Goal: Task Accomplishment & Management: Manage account settings

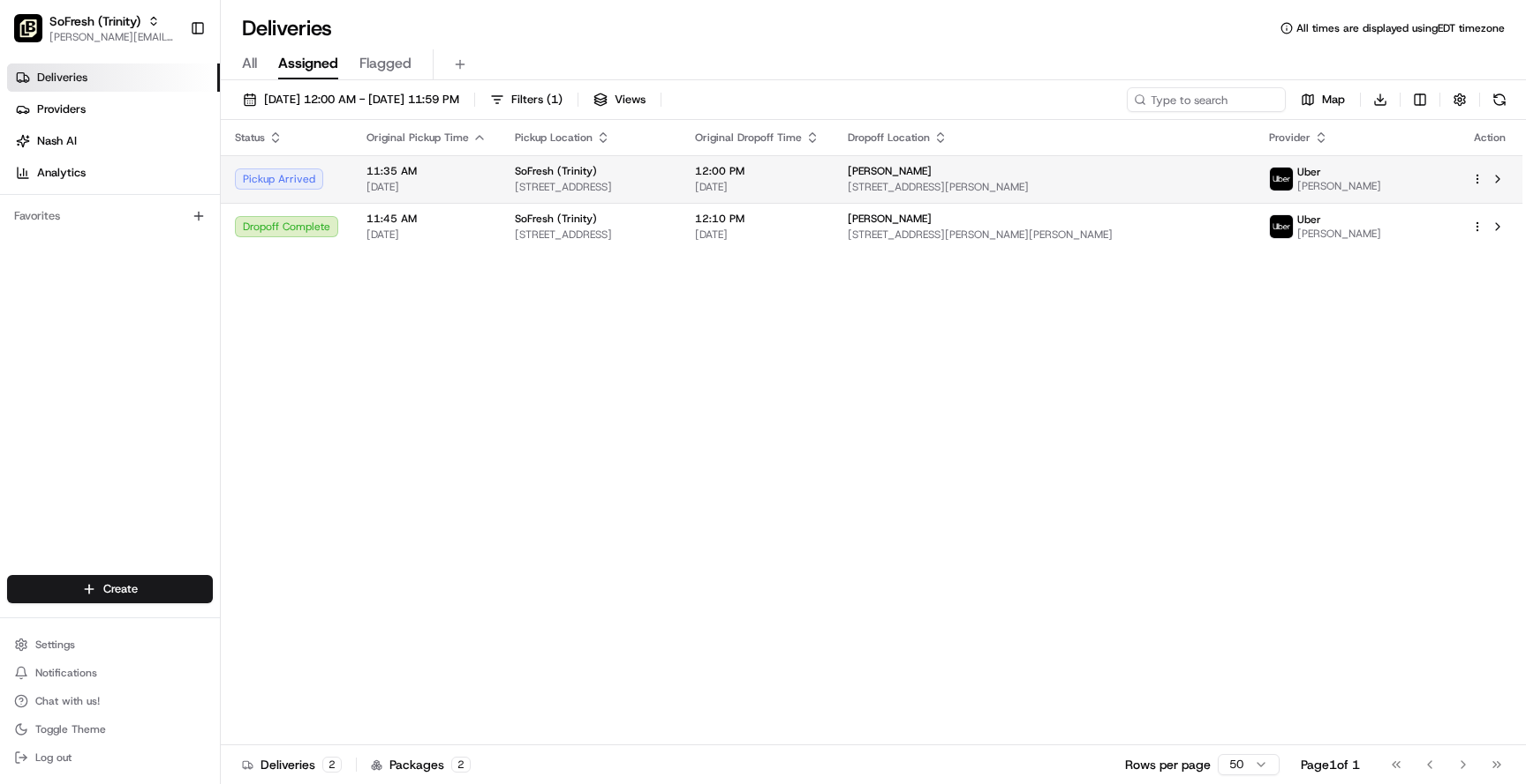
click at [491, 180] on td "11:35 AM [DATE]" at bounding box center [426, 180] width 148 height 48
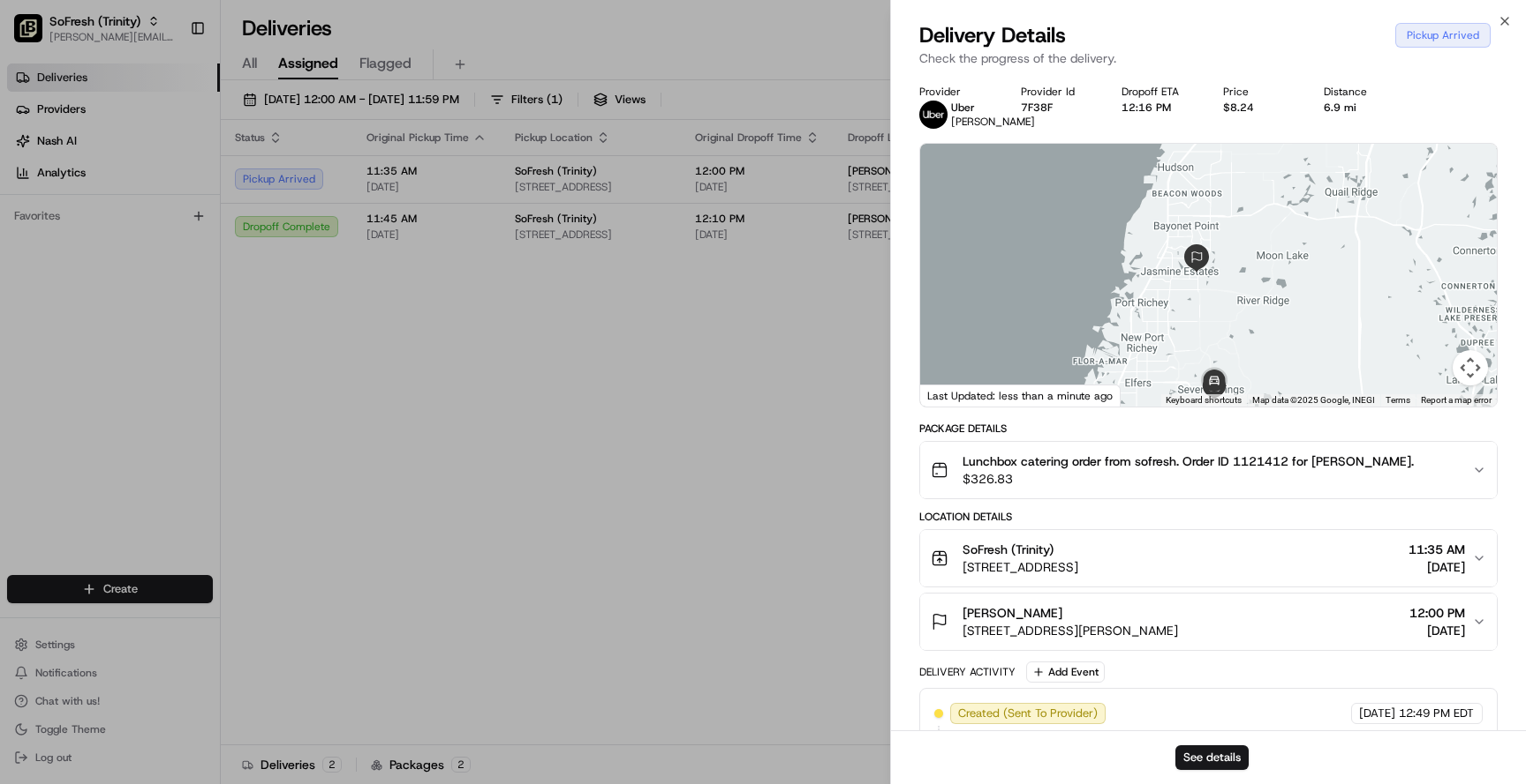
drag, startPoint x: 1218, startPoint y: 240, endPoint x: 1212, endPoint y: 320, distance: 80.2
click at [1212, 320] on div at bounding box center [1208, 275] width 576 height 263
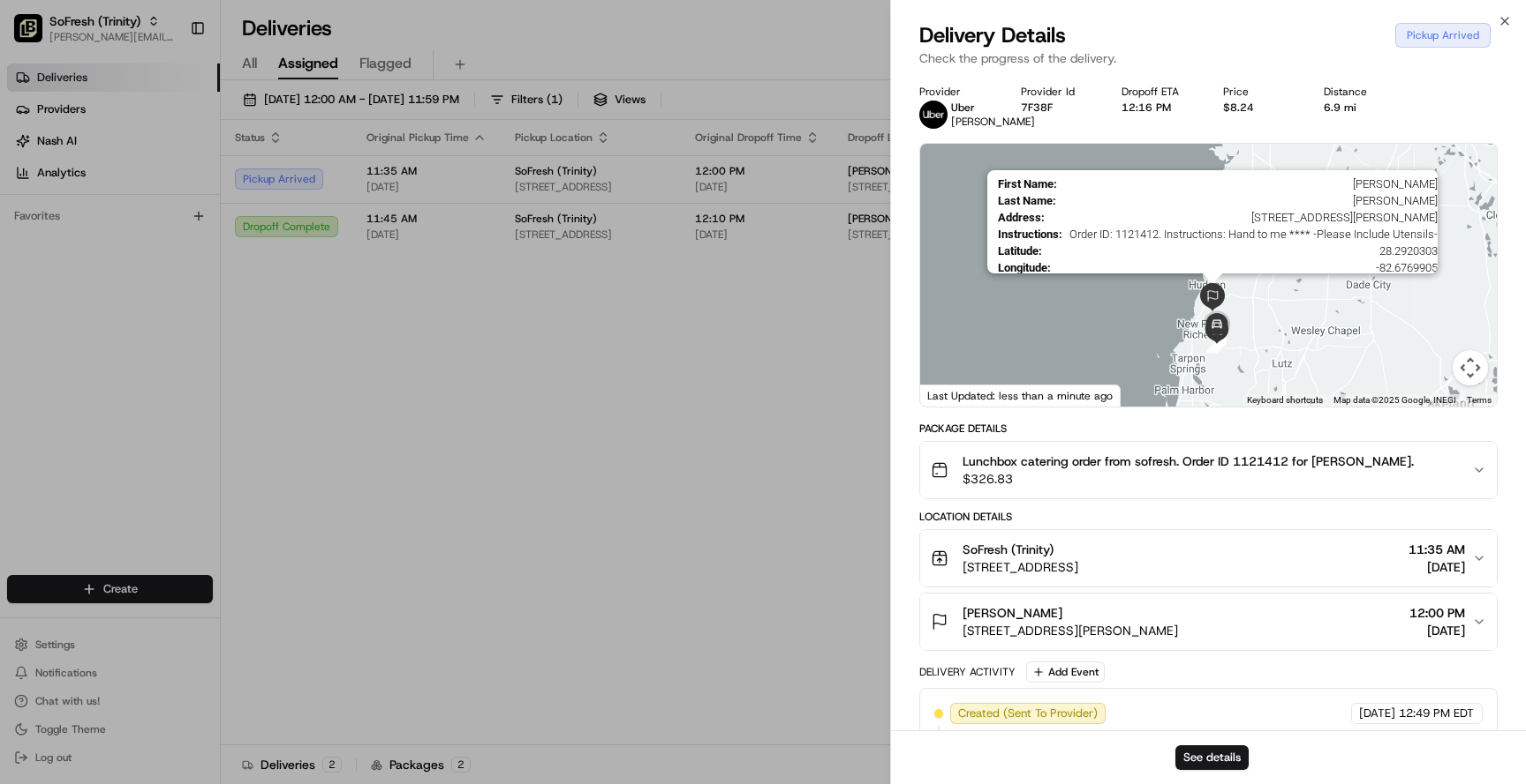
drag, startPoint x: 1227, startPoint y: 272, endPoint x: 1222, endPoint y: 326, distance: 54.2
click at [1222, 311] on img at bounding box center [1213, 298] width 29 height 29
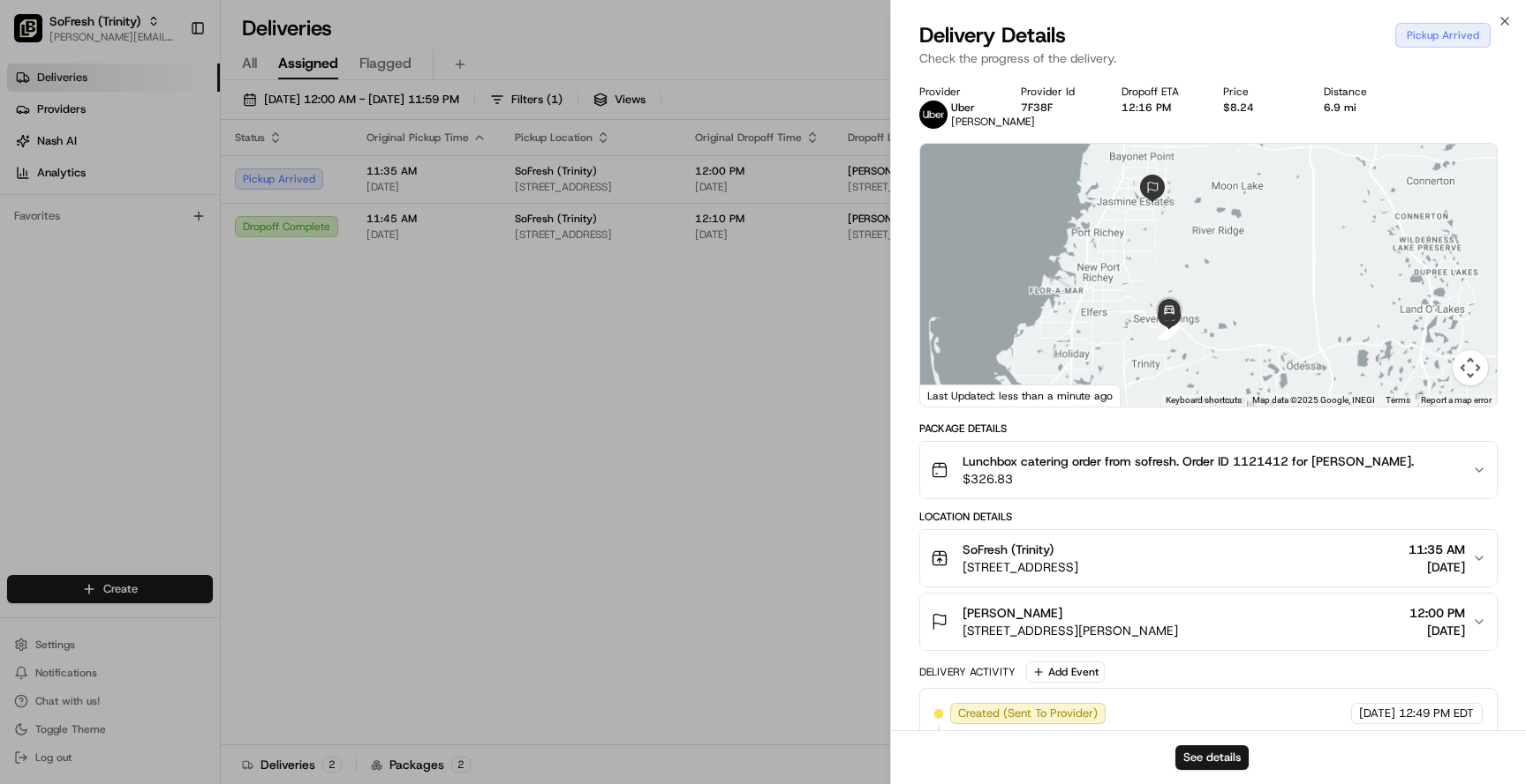
drag, startPoint x: 1230, startPoint y: 366, endPoint x: 1210, endPoint y: 176, distance: 191.0
click at [1211, 169] on div at bounding box center [1208, 275] width 576 height 263
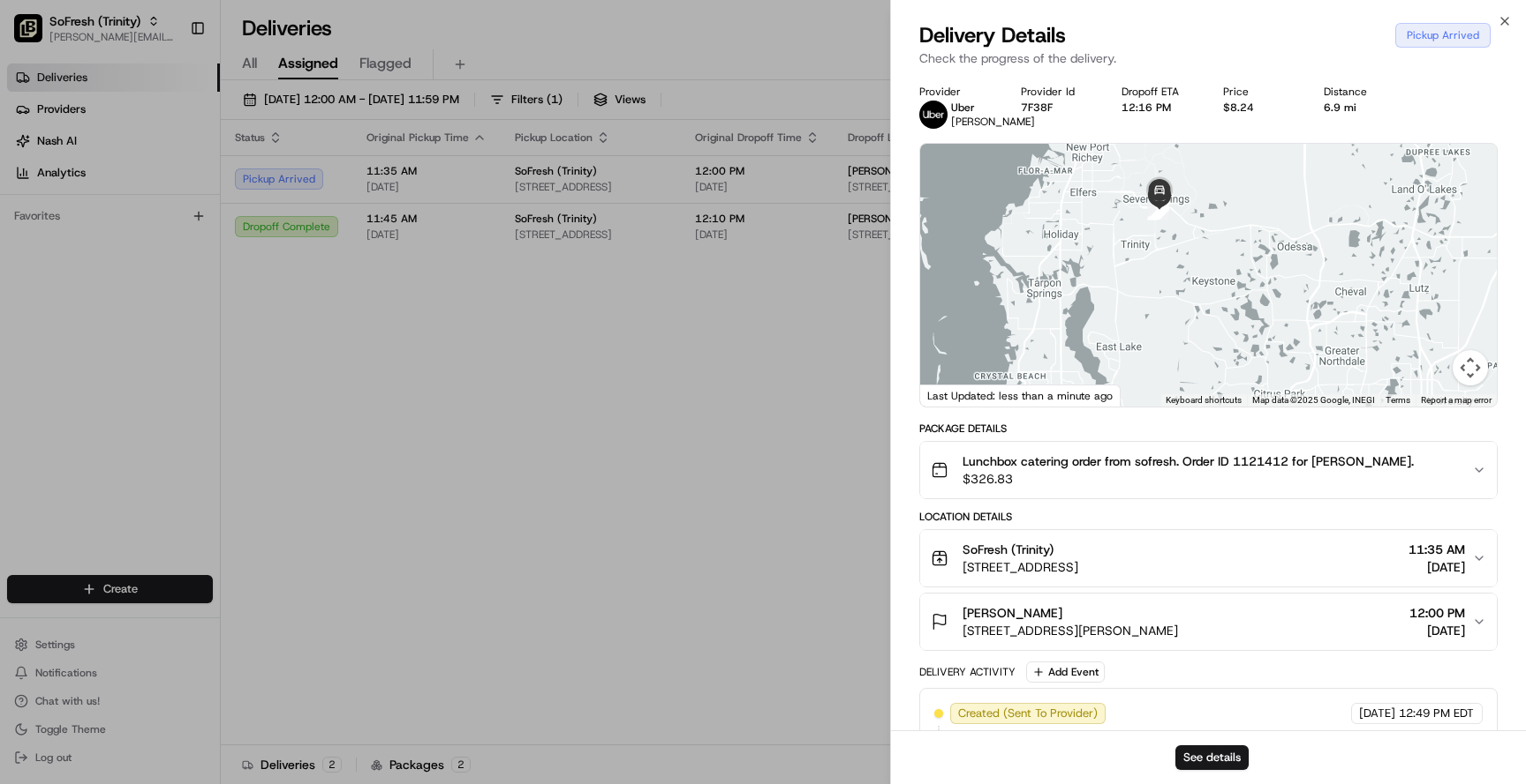
drag, startPoint x: 1192, startPoint y: 239, endPoint x: 1202, endPoint y: 383, distance: 144.3
click at [1202, 385] on div at bounding box center [1208, 275] width 576 height 263
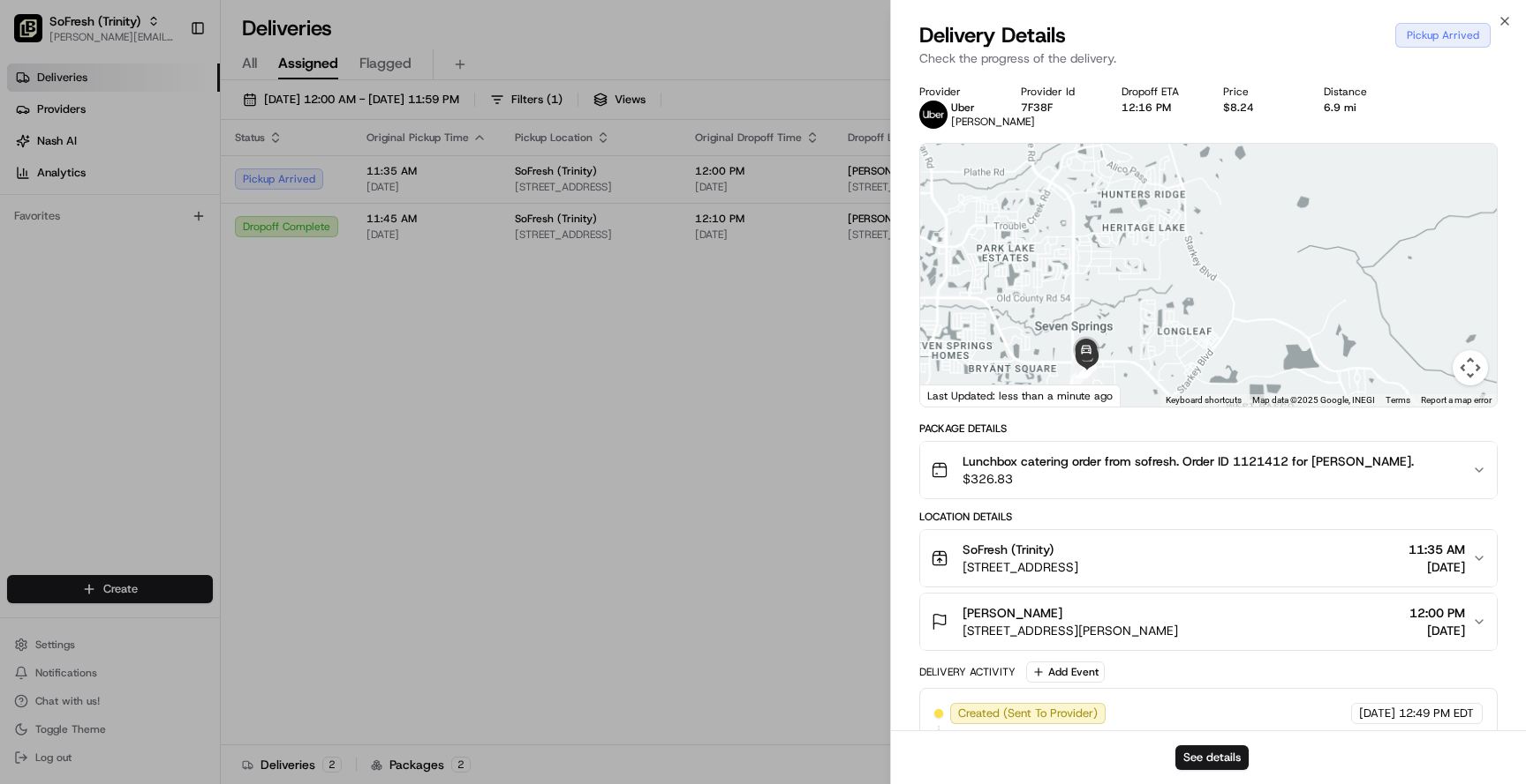
drag, startPoint x: 1149, startPoint y: 353, endPoint x: 1211, endPoint y: 227, distance: 140.4
click at [1216, 223] on div at bounding box center [1208, 275] width 576 height 263
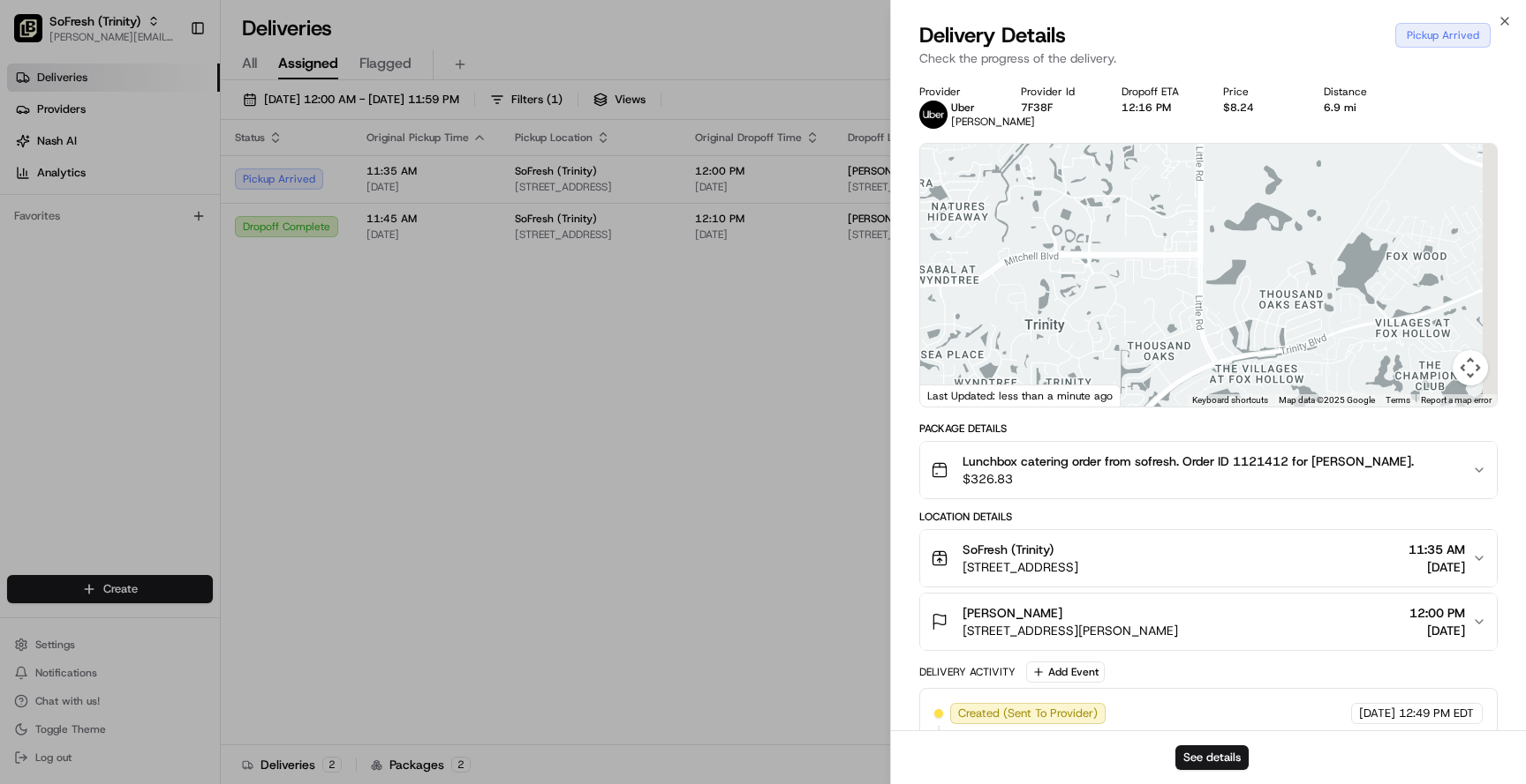
drag, startPoint x: 1189, startPoint y: 232, endPoint x: 1140, endPoint y: 354, distance: 131.5
click at [1143, 350] on div at bounding box center [1208, 275] width 576 height 263
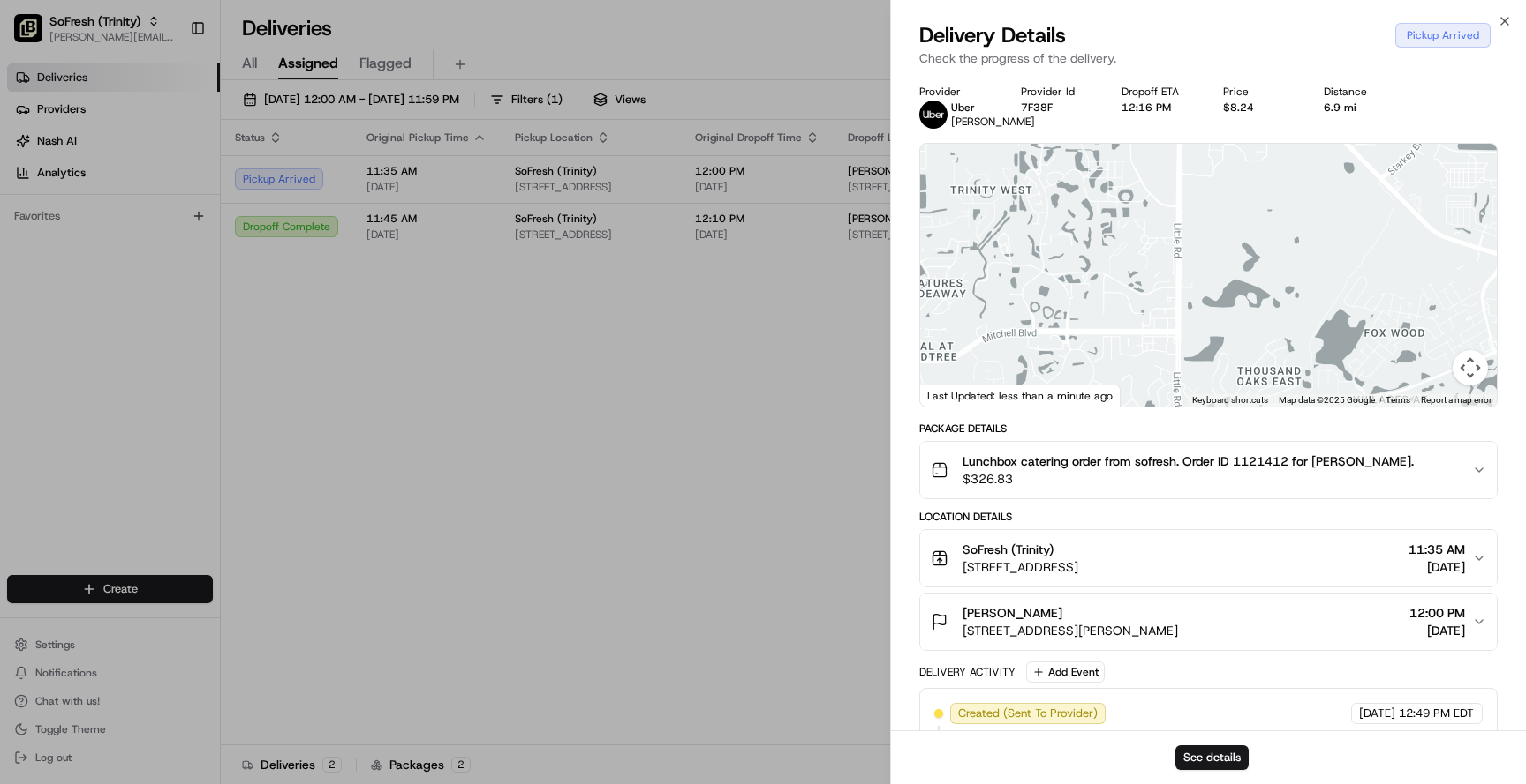
scroll to position [245, 0]
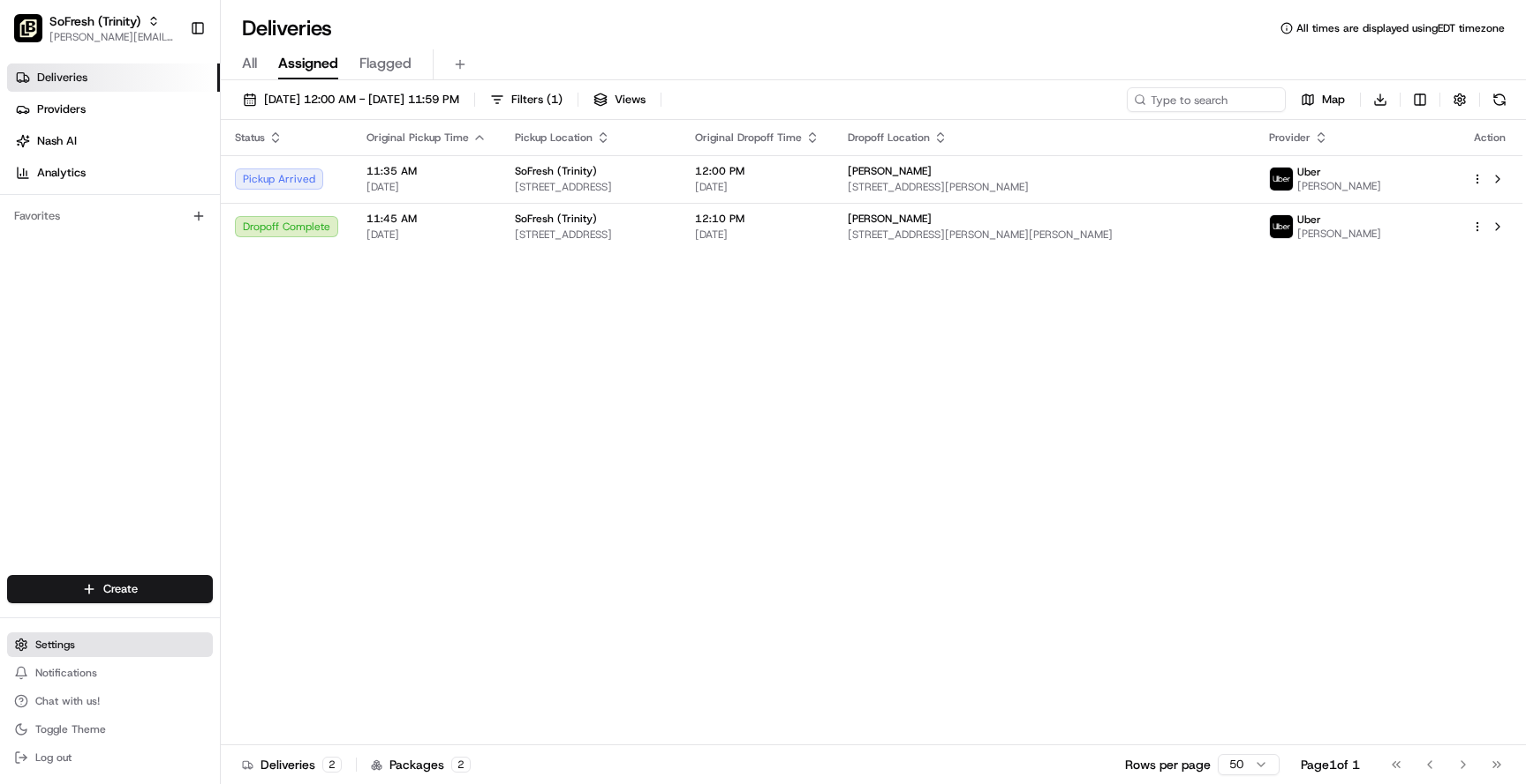
click at [56, 652] on button "Settings" at bounding box center [109, 645] width 205 height 25
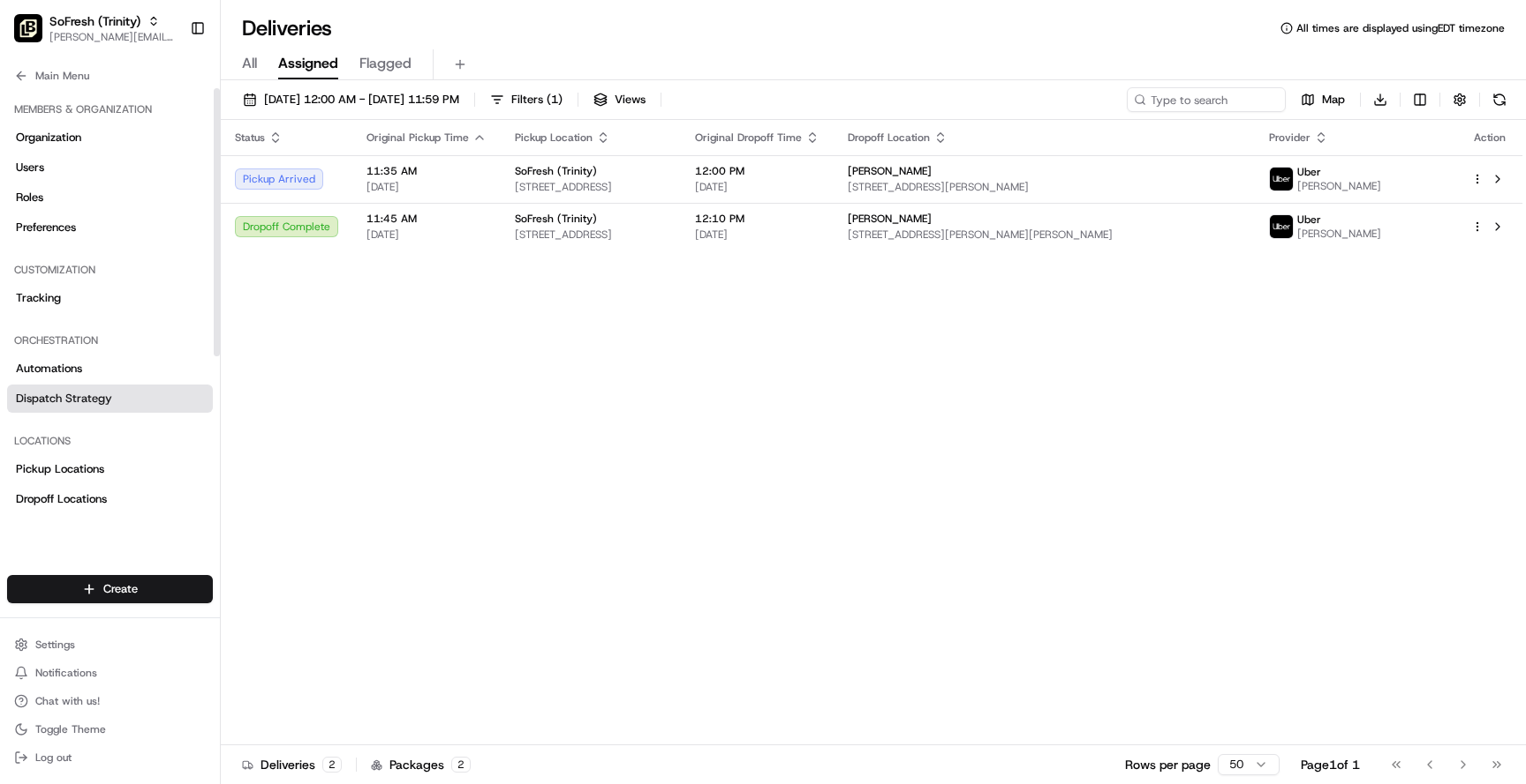
click at [109, 406] on span "Dispatch Strategy" at bounding box center [64, 398] width 97 height 16
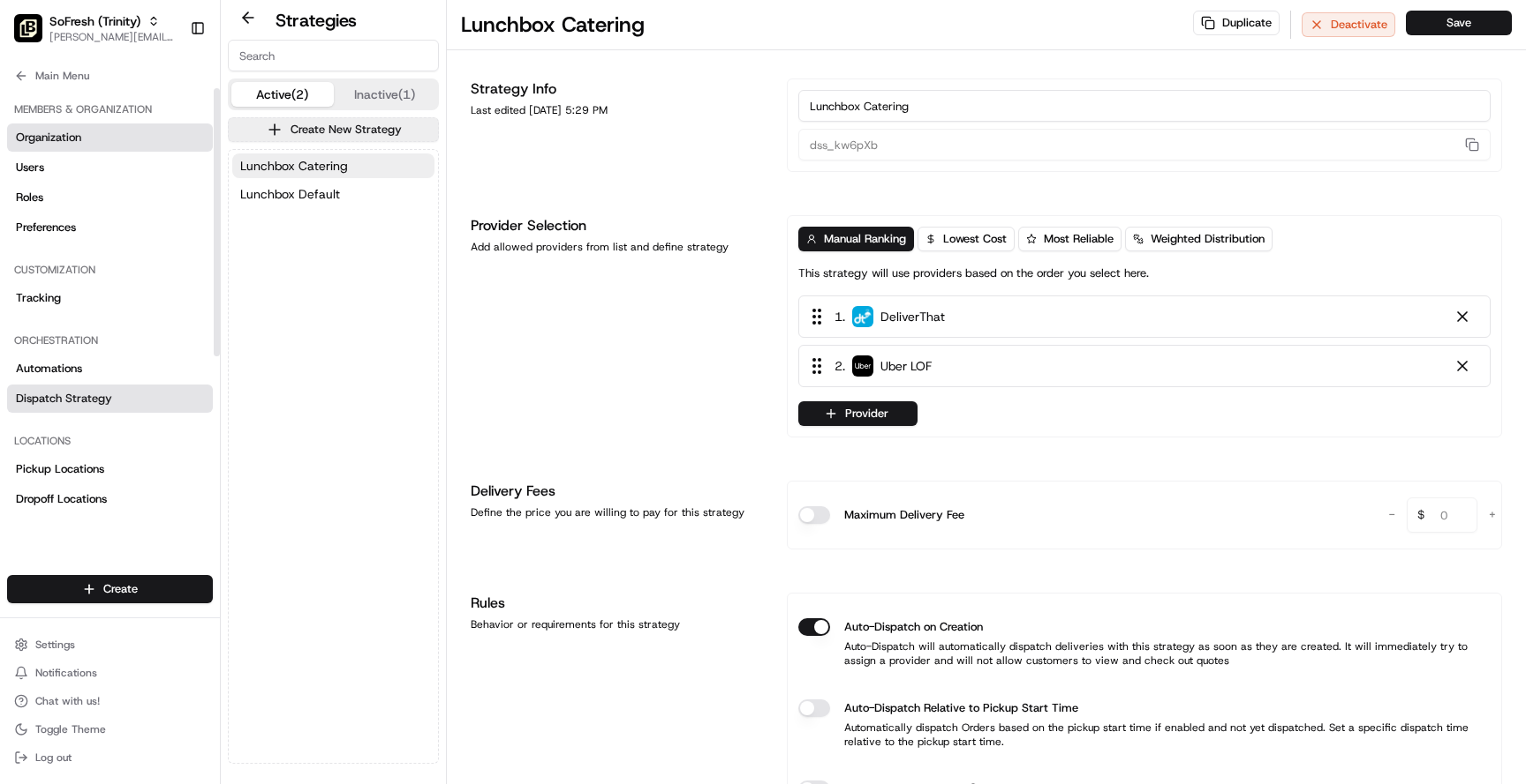
click at [97, 143] on link "Organization" at bounding box center [109, 138] width 205 height 29
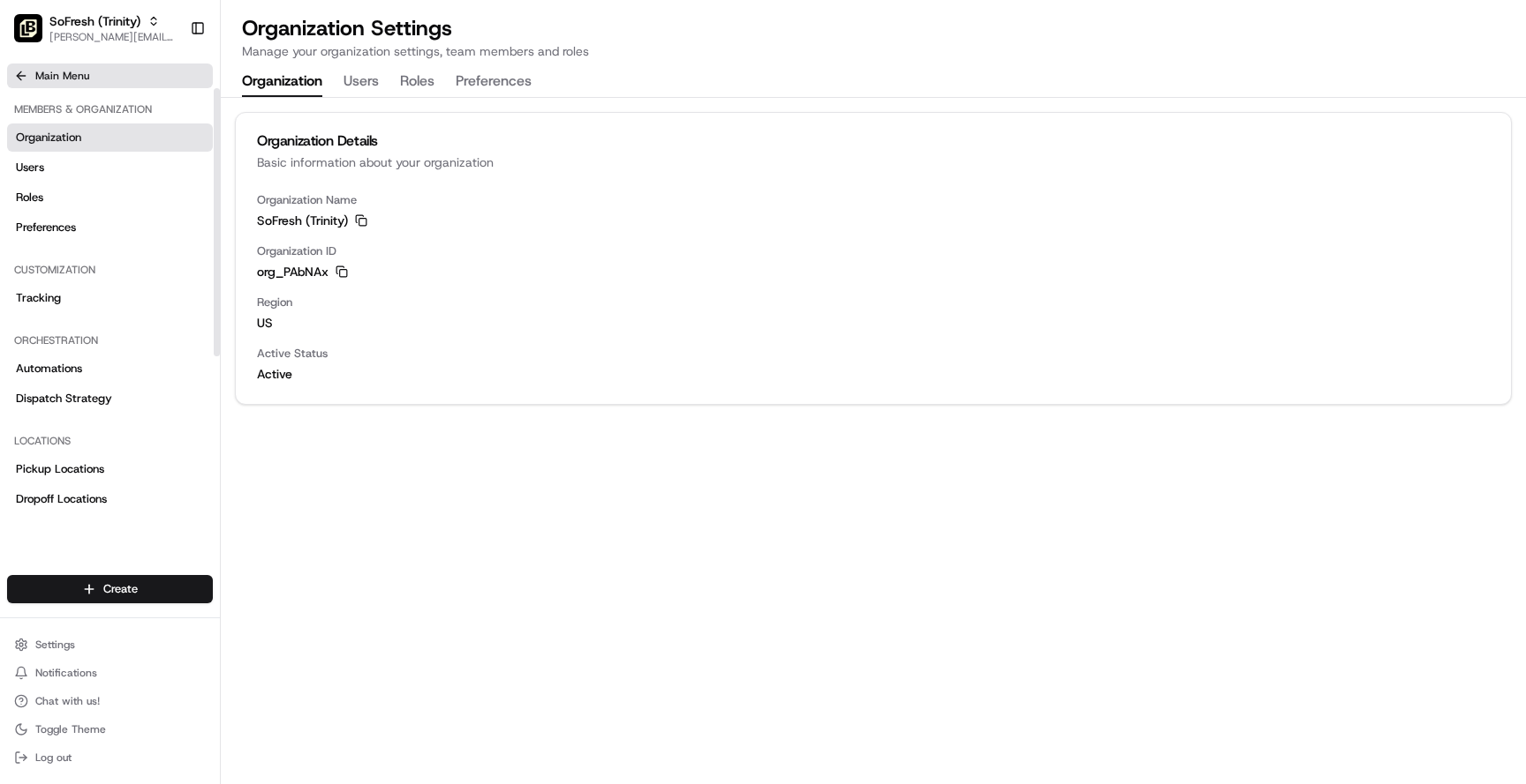
click at [75, 82] on span "Main Menu" at bounding box center [62, 75] width 54 height 14
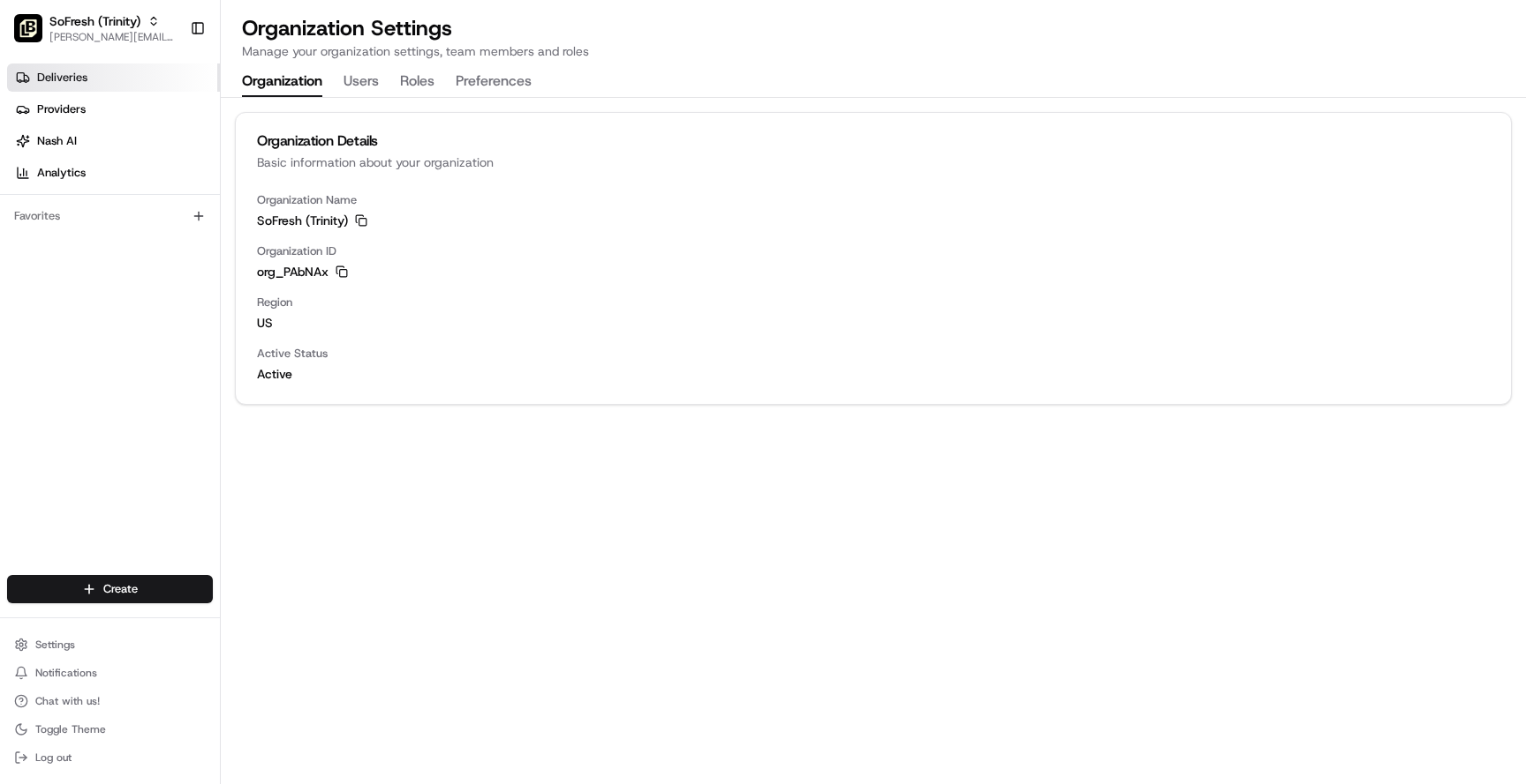
click at [94, 86] on link "Deliveries" at bounding box center [113, 78] width 213 height 29
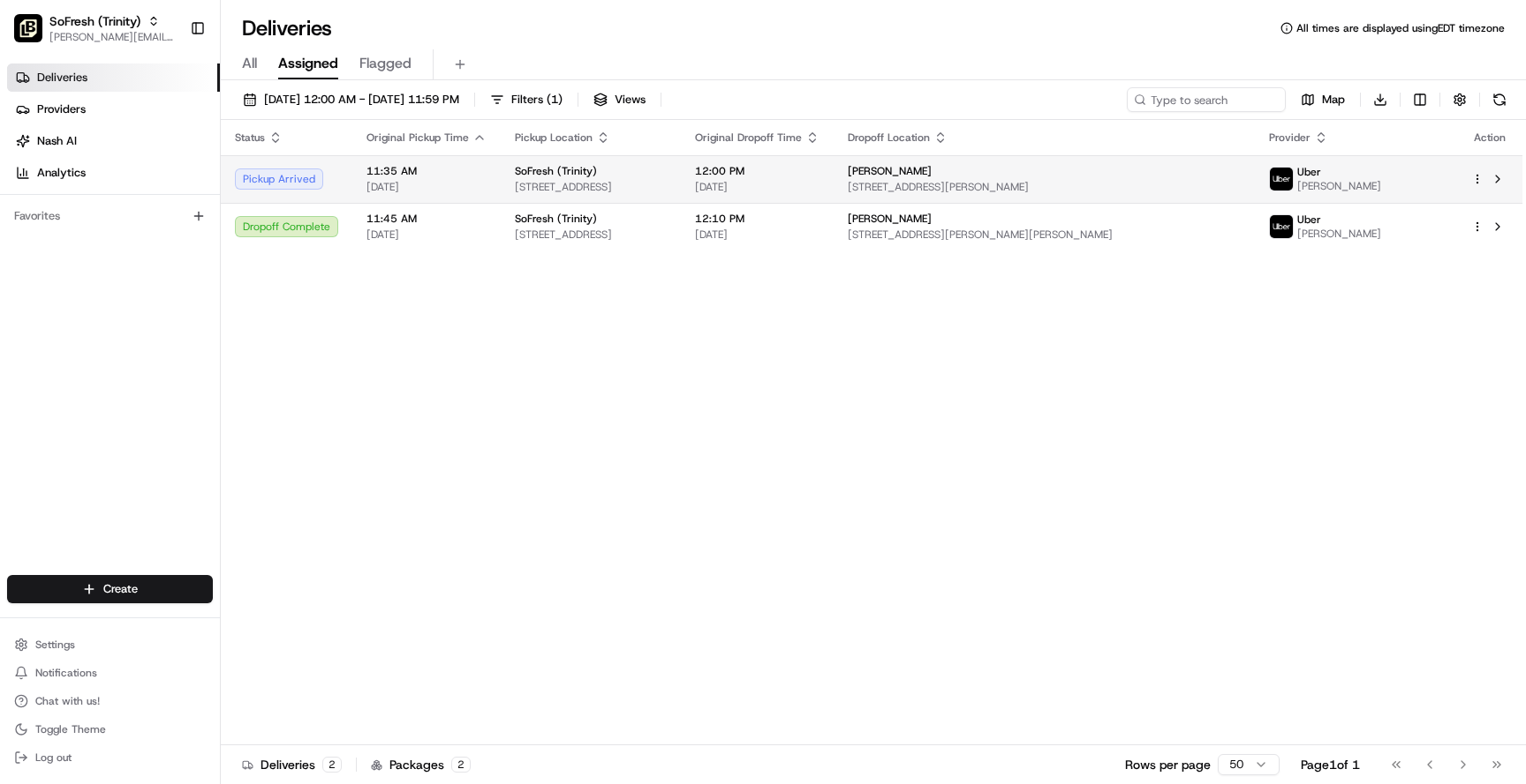
click at [393, 175] on span "11:35 AM" at bounding box center [426, 171] width 120 height 14
click at [339, 180] on td "Dropoff Enroute" at bounding box center [287, 180] width 132 height 48
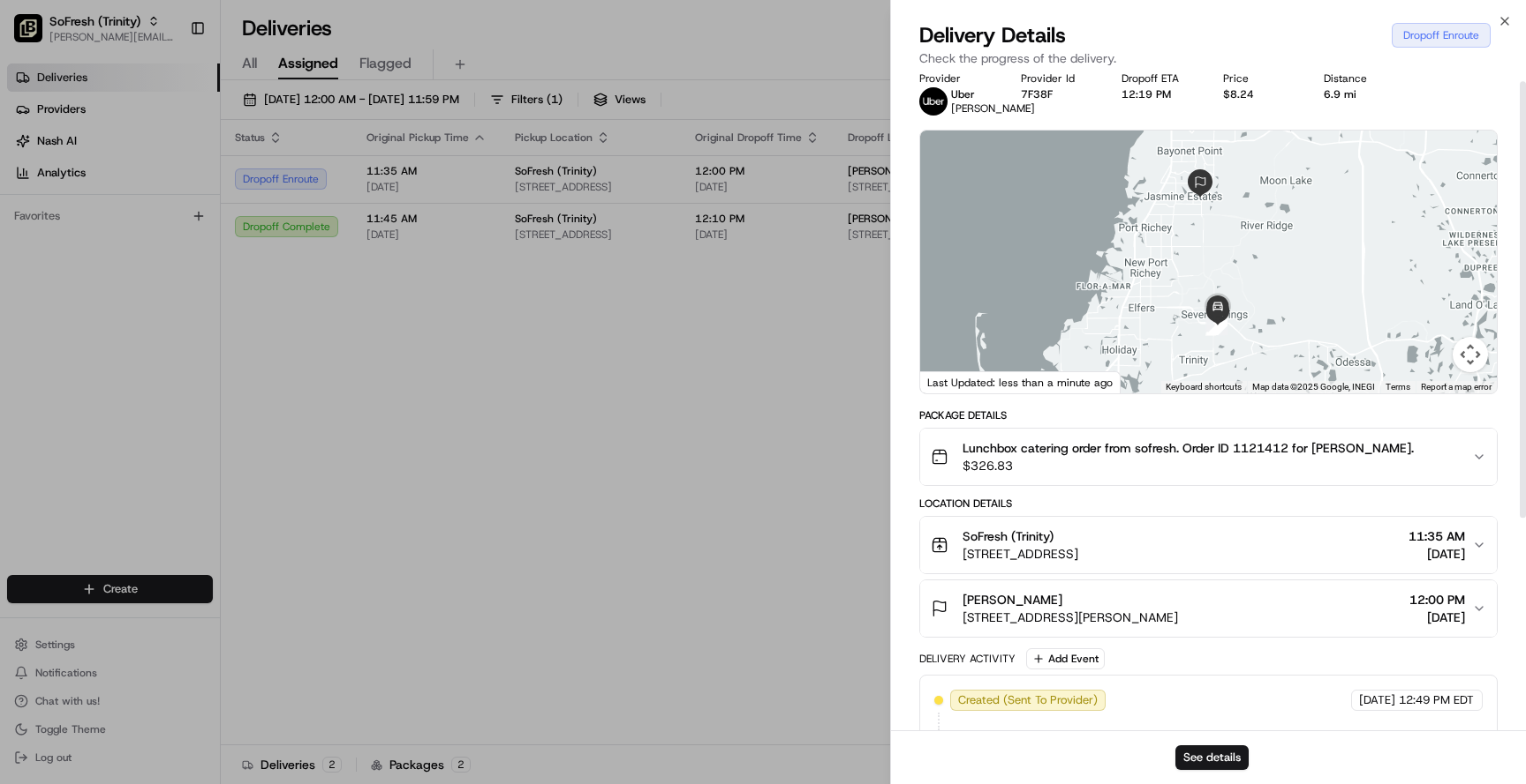
scroll to position [14, 0]
click at [1036, 456] on span "Lunchbox catering order from sofresh. Order ID 1121412 for [PERSON_NAME]." at bounding box center [1188, 447] width 451 height 17
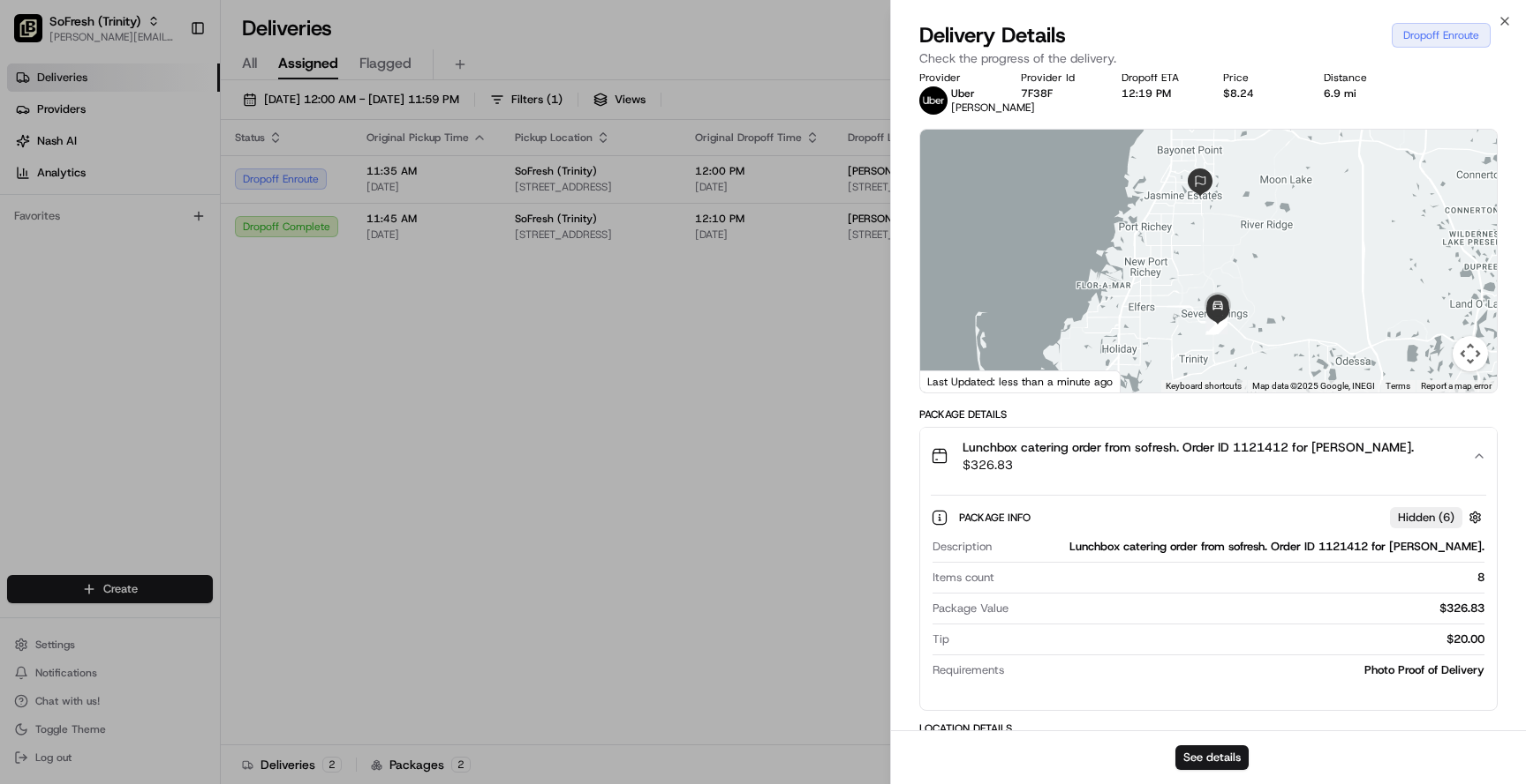
click at [1036, 456] on span "Lunchbox catering order from sofresh. Order ID 1121412 for [PERSON_NAME]." at bounding box center [1188, 447] width 451 height 17
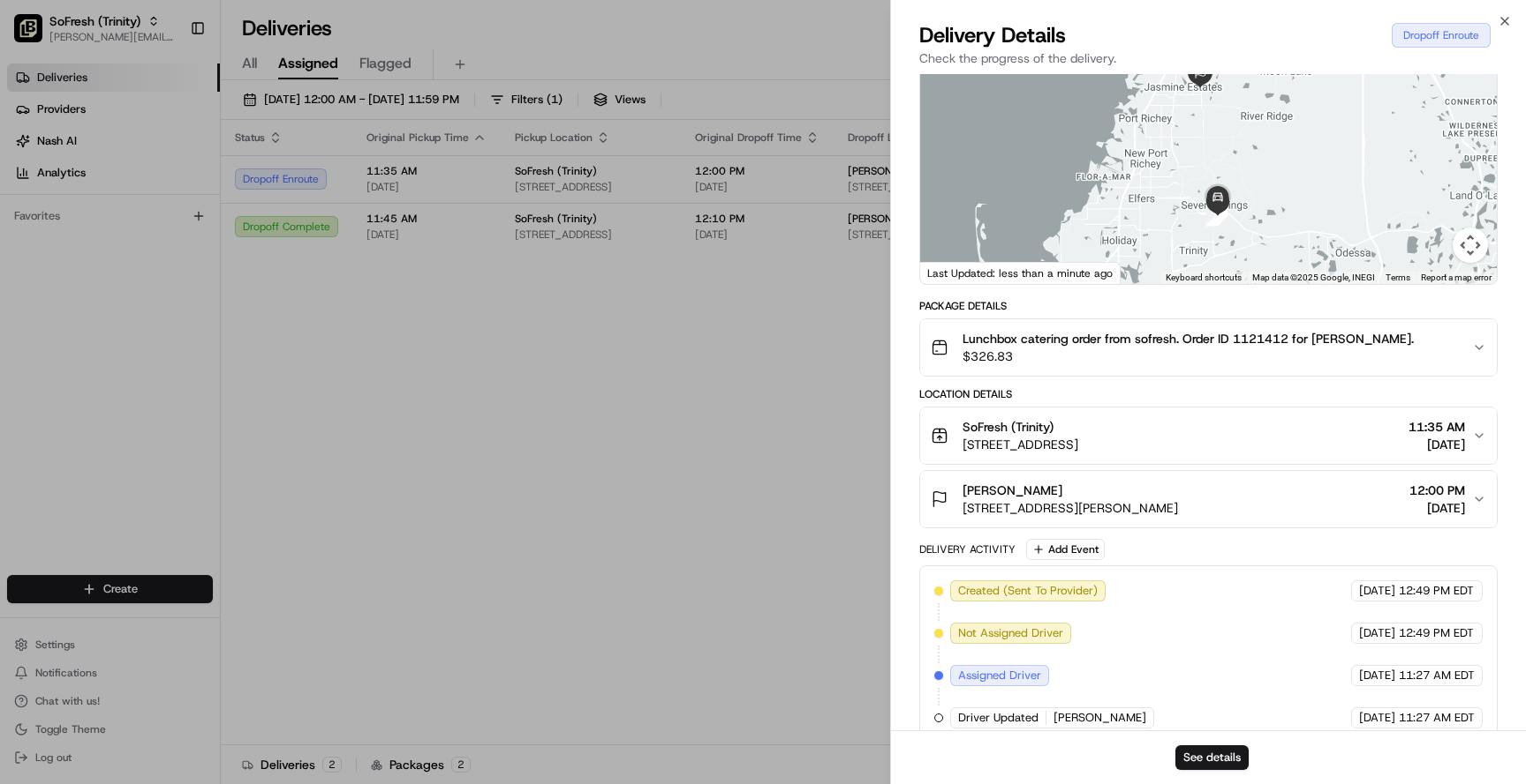
scroll to position [330, 0]
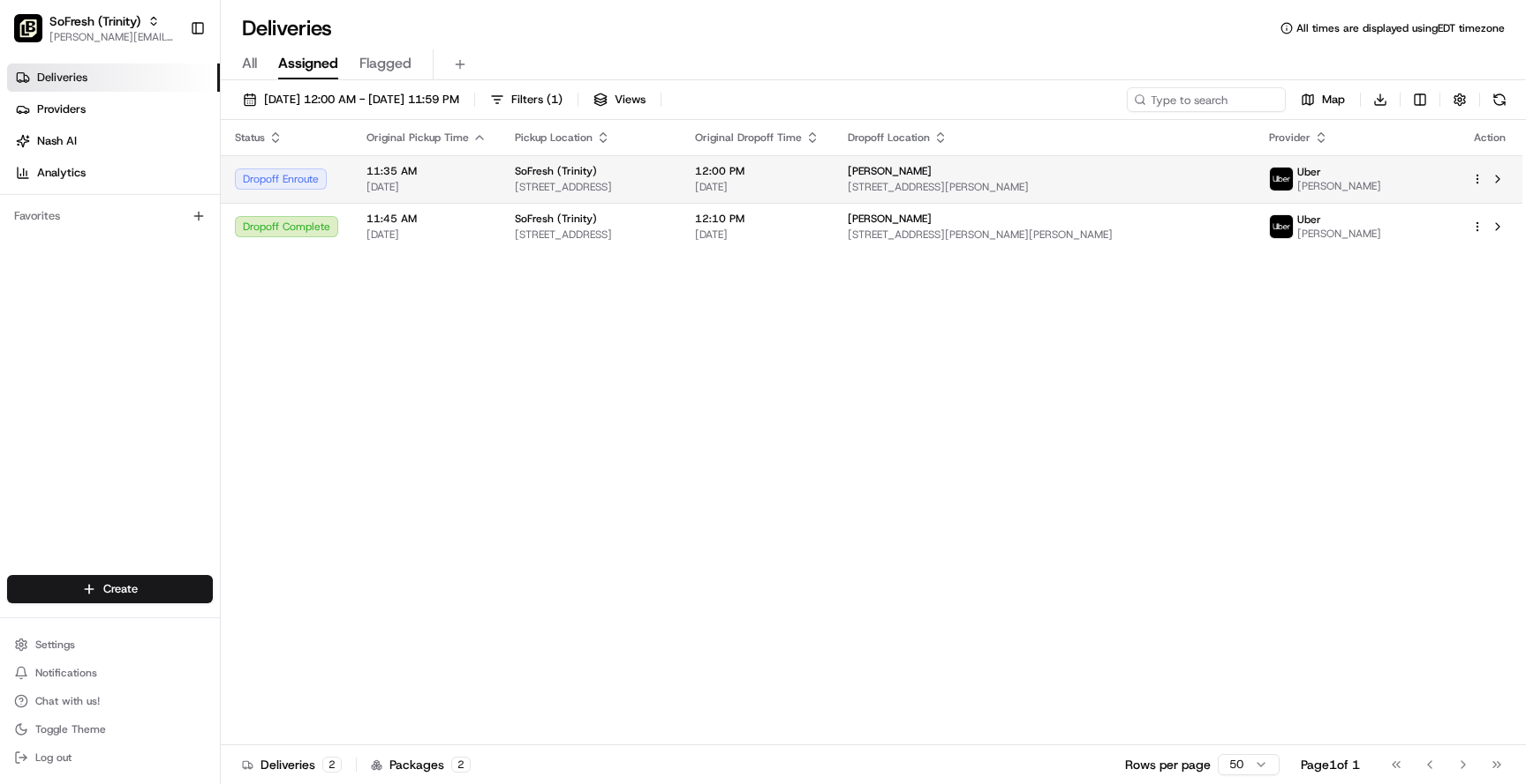
click at [489, 183] on td "11:35 AM 08/19/2025" at bounding box center [426, 180] width 148 height 48
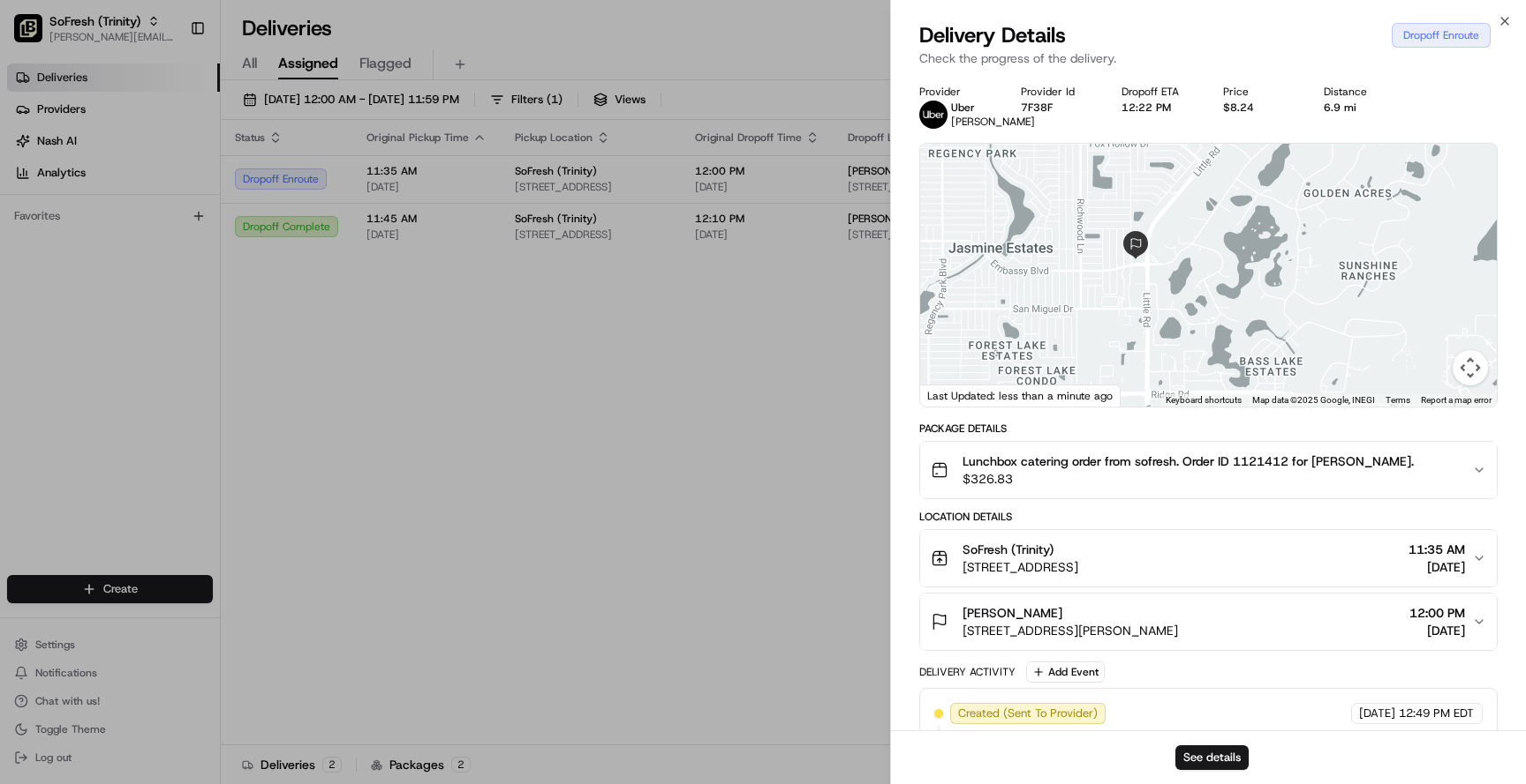
drag, startPoint x: 1155, startPoint y: 258, endPoint x: 1199, endPoint y: 372, distance: 122.2
click at [1199, 372] on div at bounding box center [1208, 275] width 576 height 263
click at [1234, 770] on button "See details" at bounding box center [1212, 758] width 74 height 25
click at [1442, 482] on img "button" at bounding box center [1452, 471] width 25 height 25
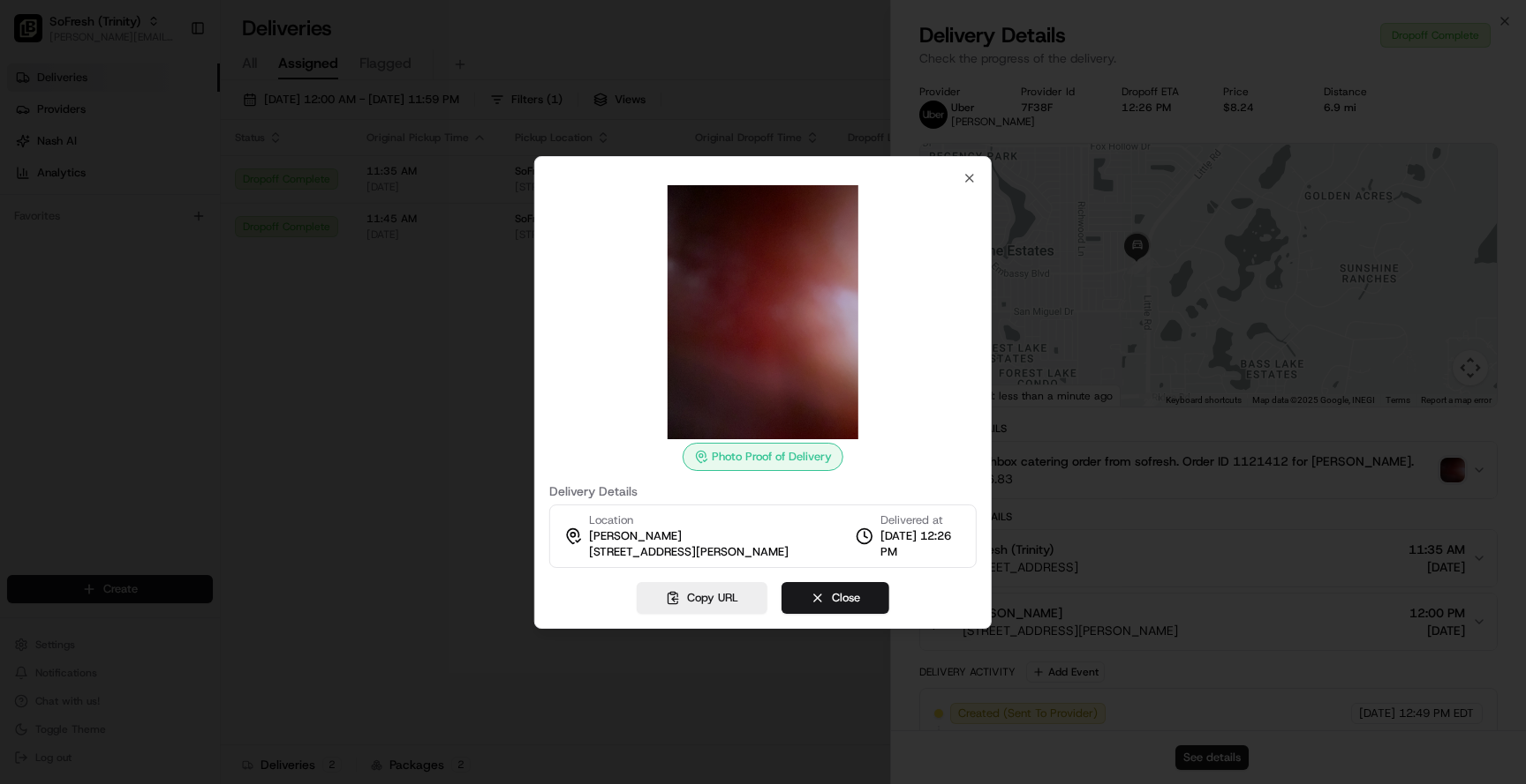
click at [752, 457] on div "Photo Proof of Delivery" at bounding box center [763, 457] width 161 height 29
click at [849, 595] on button "Close" at bounding box center [835, 598] width 108 height 32
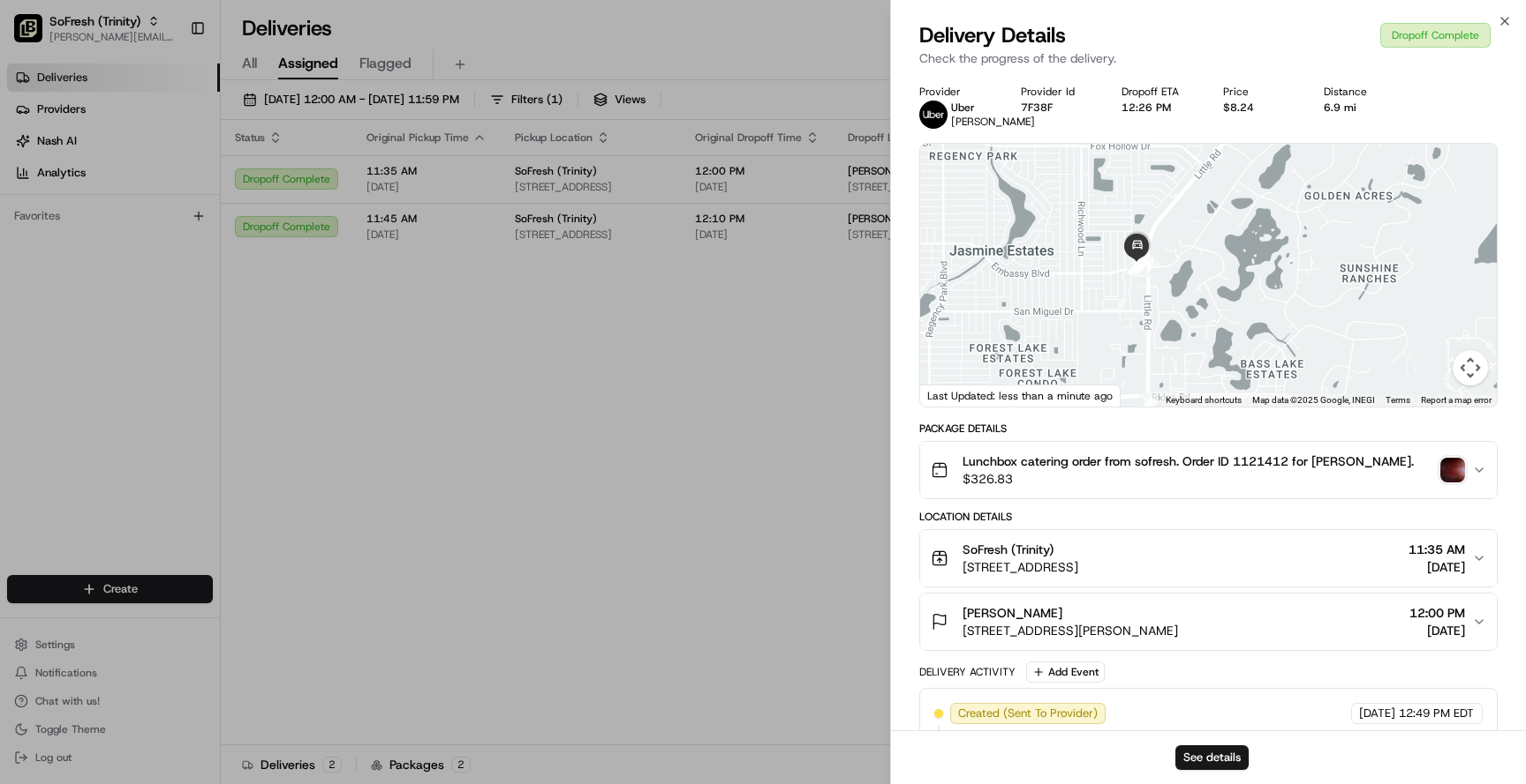
click at [1445, 482] on img "button" at bounding box center [1452, 471] width 25 height 25
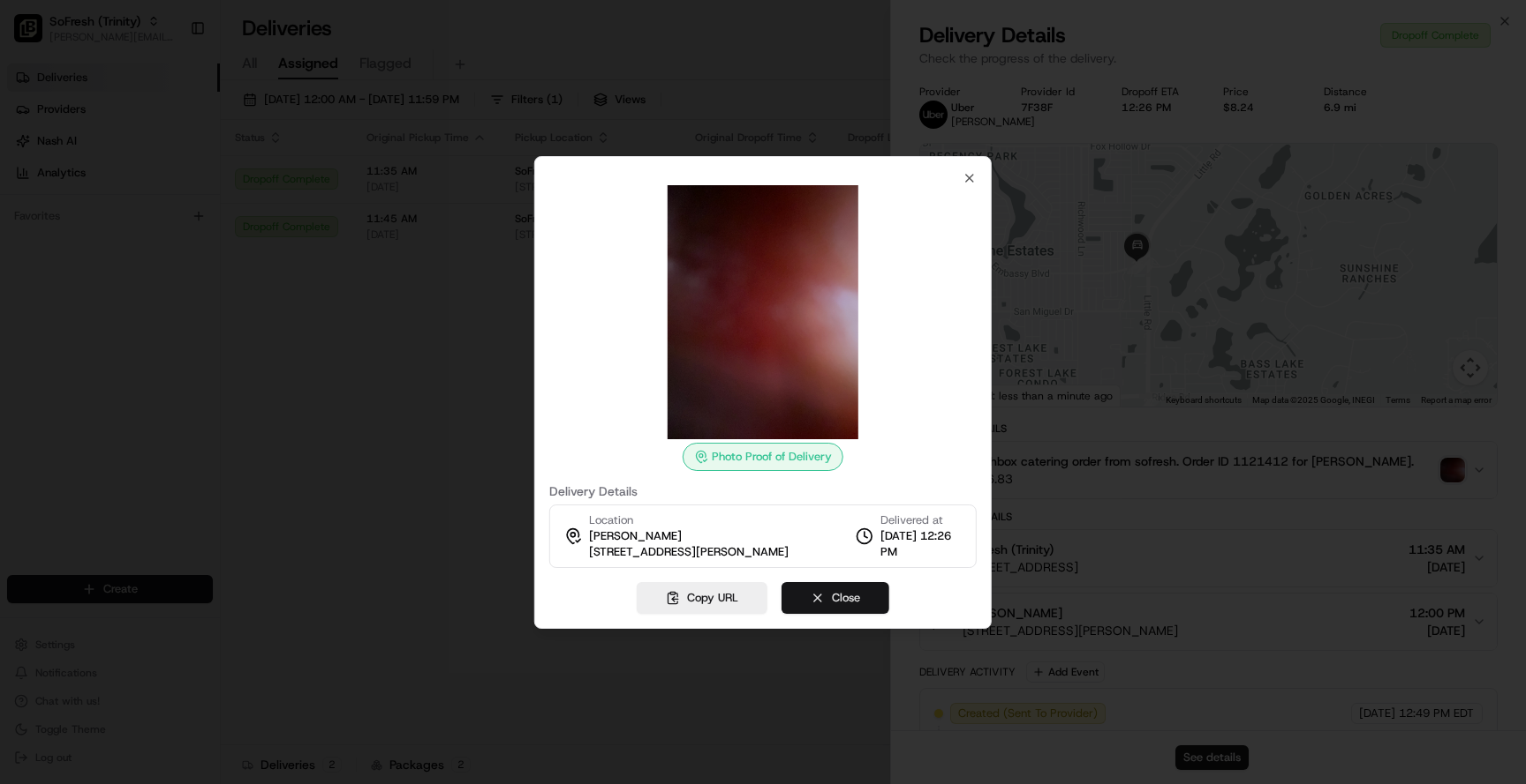
click at [842, 601] on button "Close" at bounding box center [835, 598] width 108 height 32
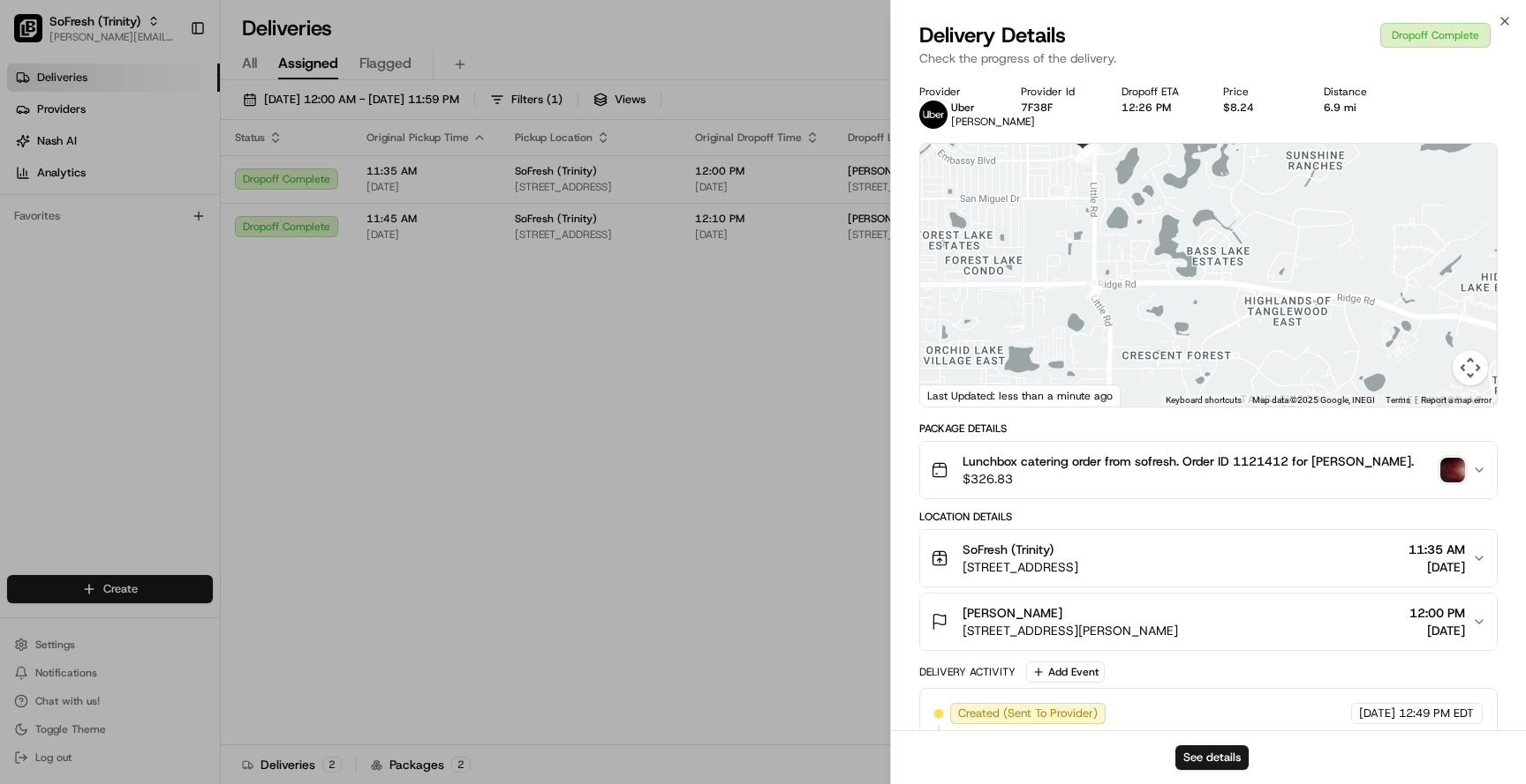
drag, startPoint x: 1144, startPoint y: 346, endPoint x: 1086, endPoint y: 213, distance: 145.1
click at [1086, 215] on div at bounding box center [1208, 275] width 576 height 263
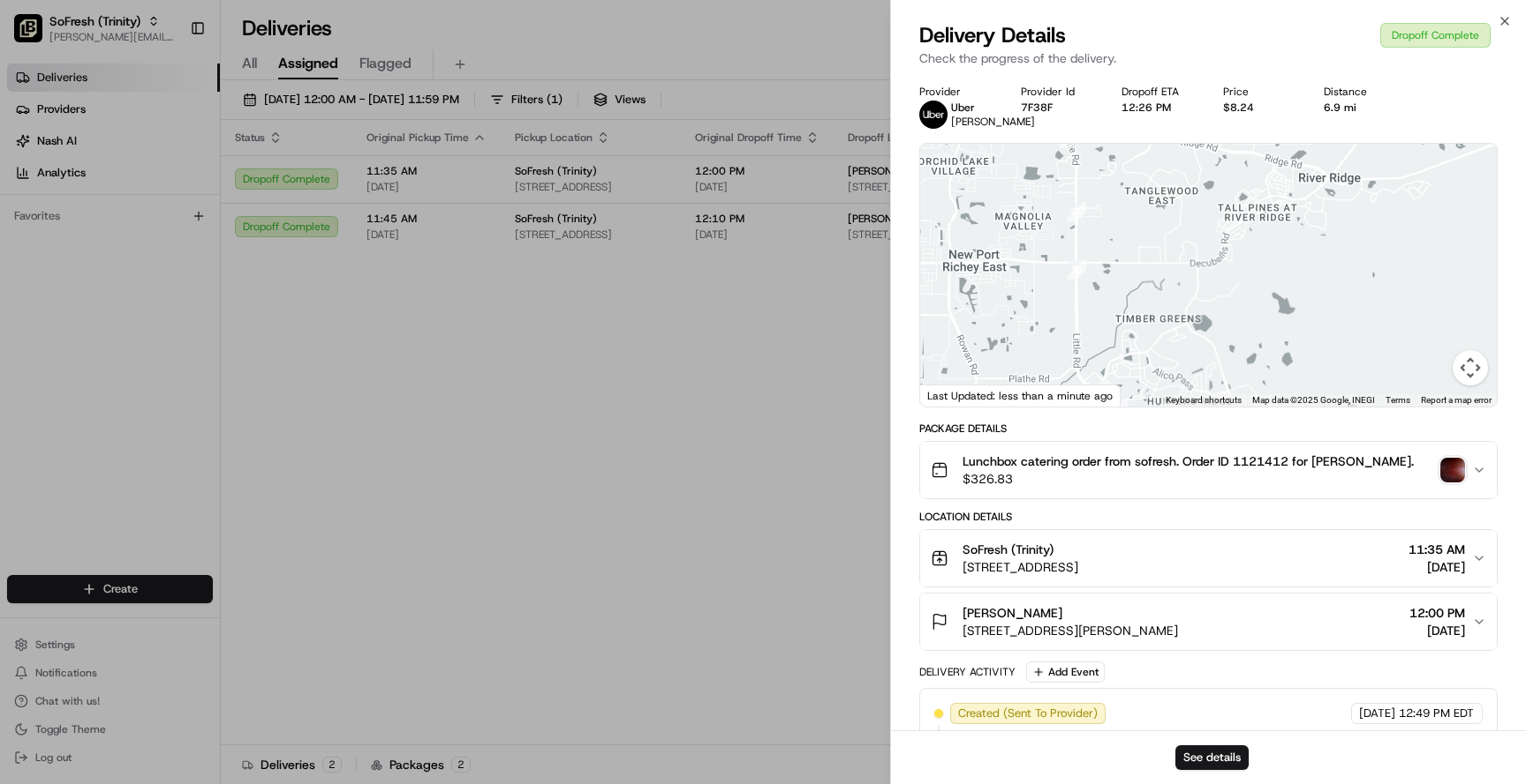
drag, startPoint x: 1115, startPoint y: 336, endPoint x: 1091, endPoint y: 222, distance: 116.5
click at [1091, 222] on div at bounding box center [1208, 275] width 576 height 263
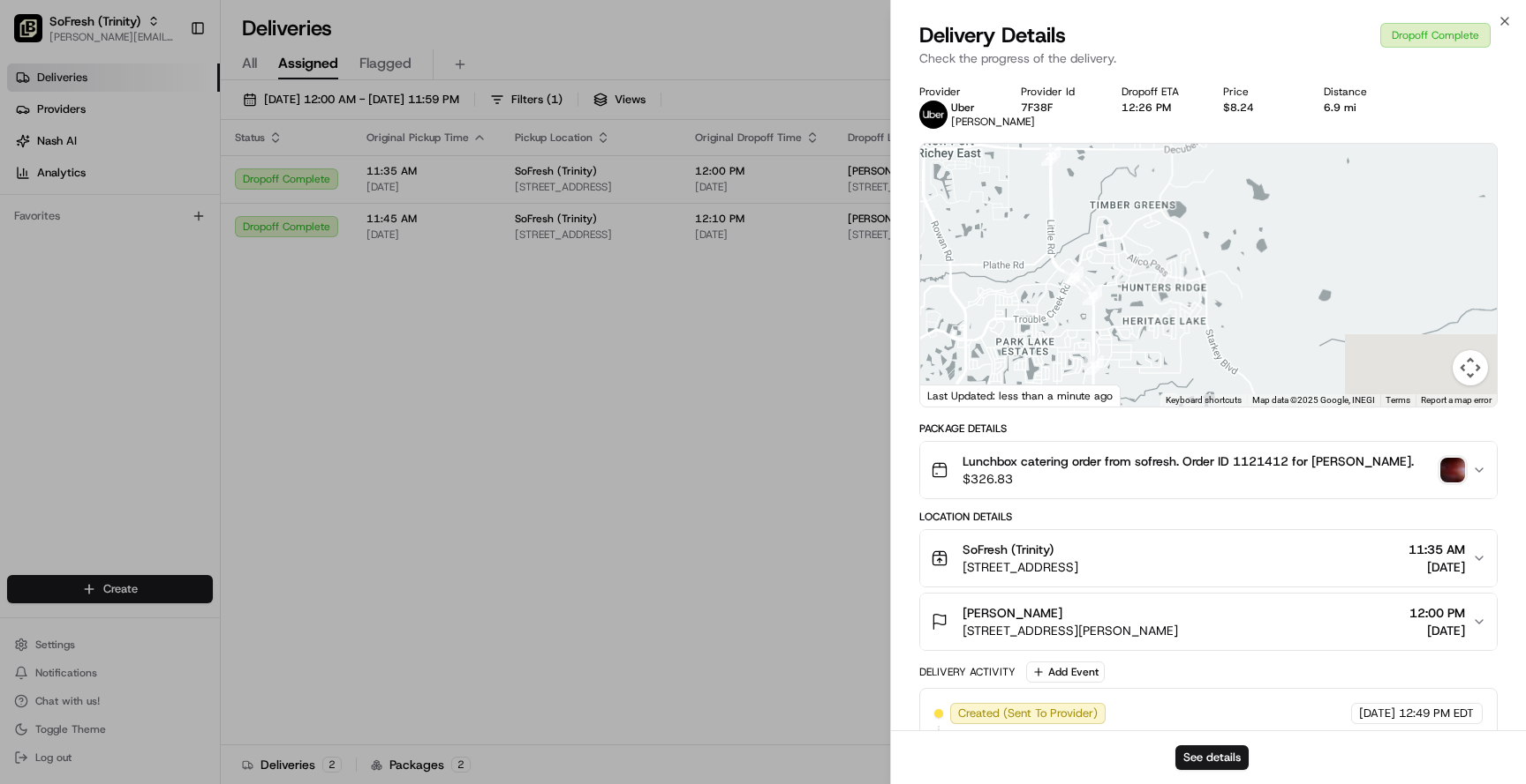
drag, startPoint x: 1098, startPoint y: 326, endPoint x: 1085, endPoint y: 259, distance: 68.2
click at [1085, 253] on div at bounding box center [1208, 275] width 576 height 263
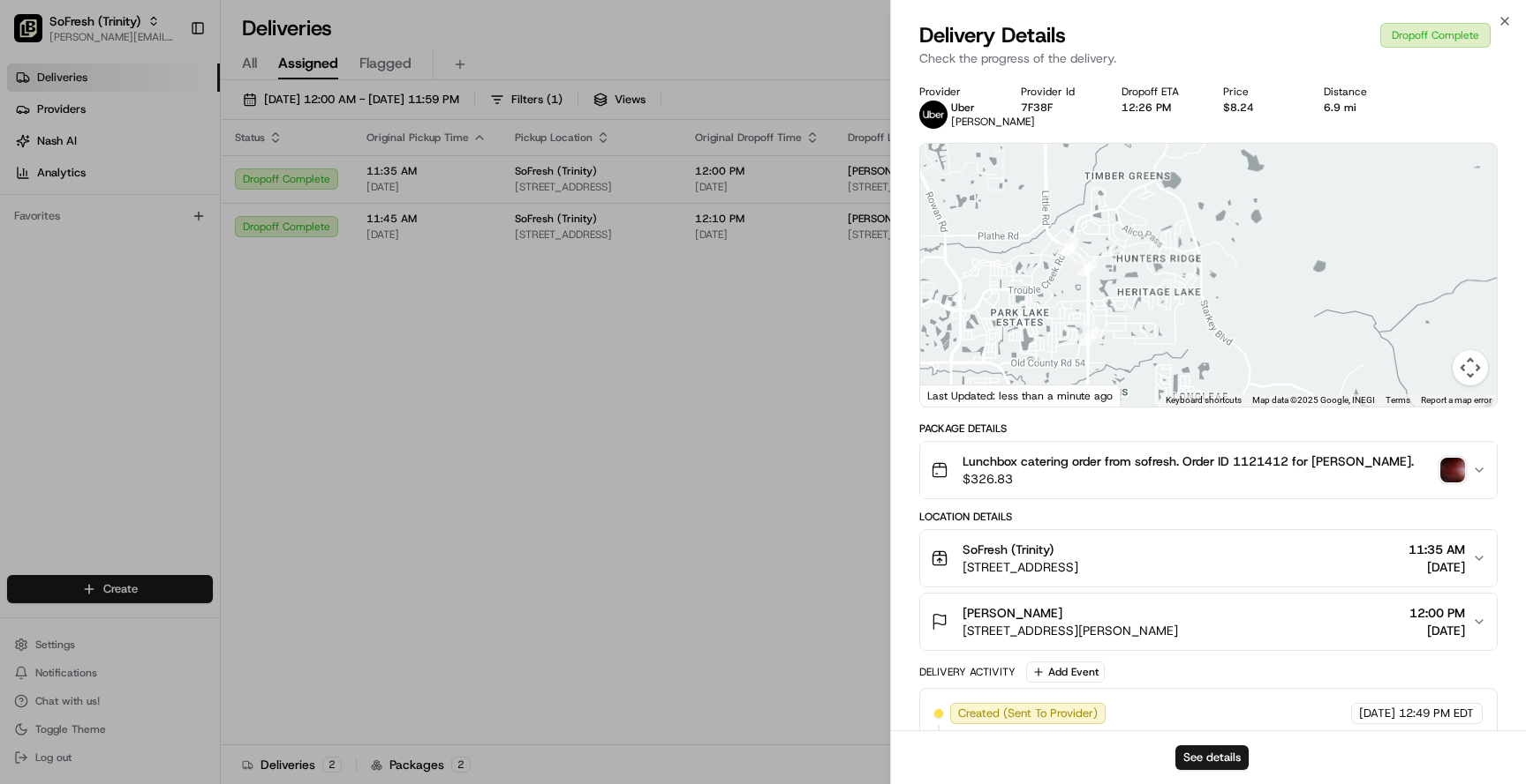
click at [1115, 470] on span "Lunchbox catering order from sofresh. Order ID 1121412 for [PERSON_NAME]." at bounding box center [1188, 461] width 451 height 17
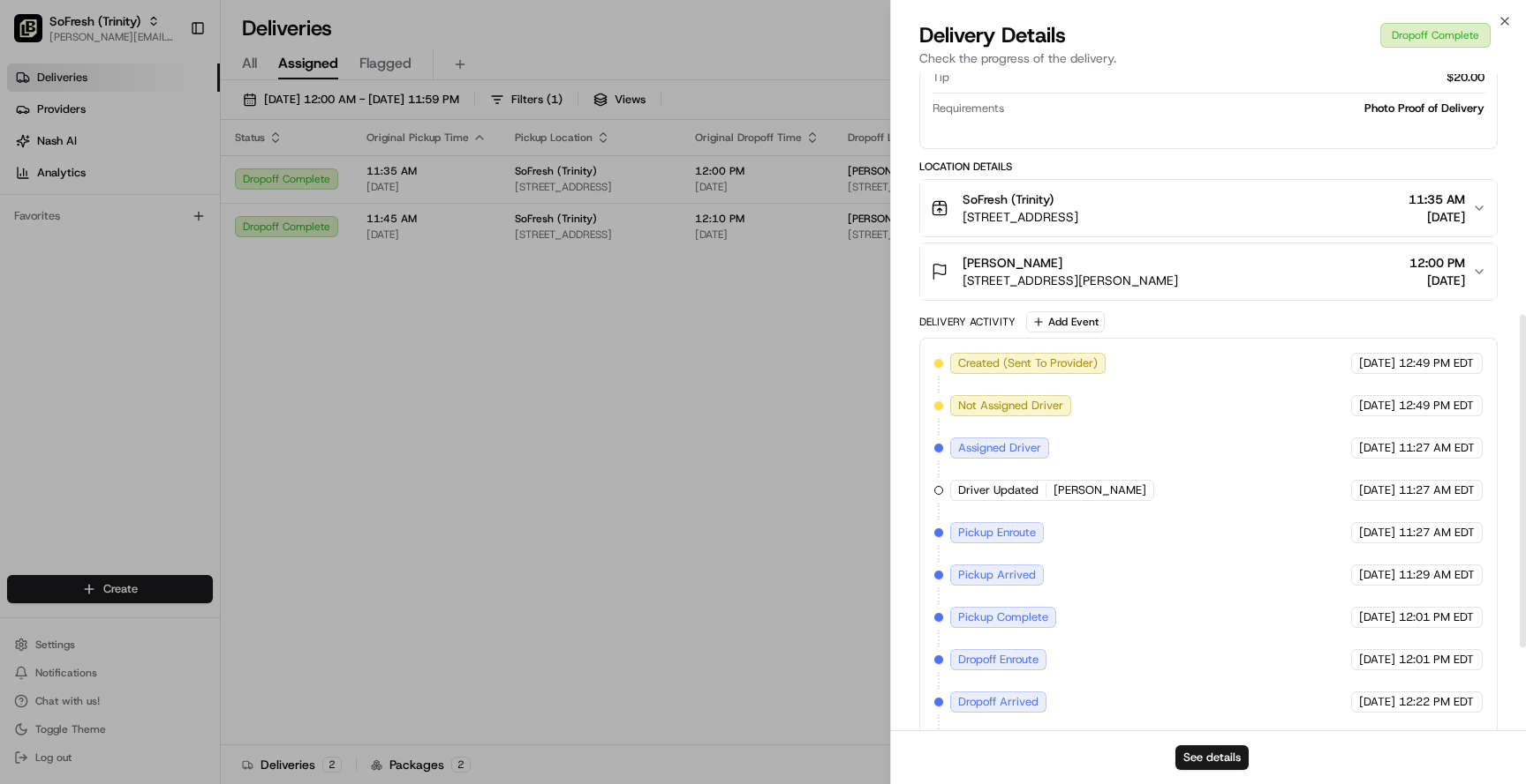
scroll to position [475, 0]
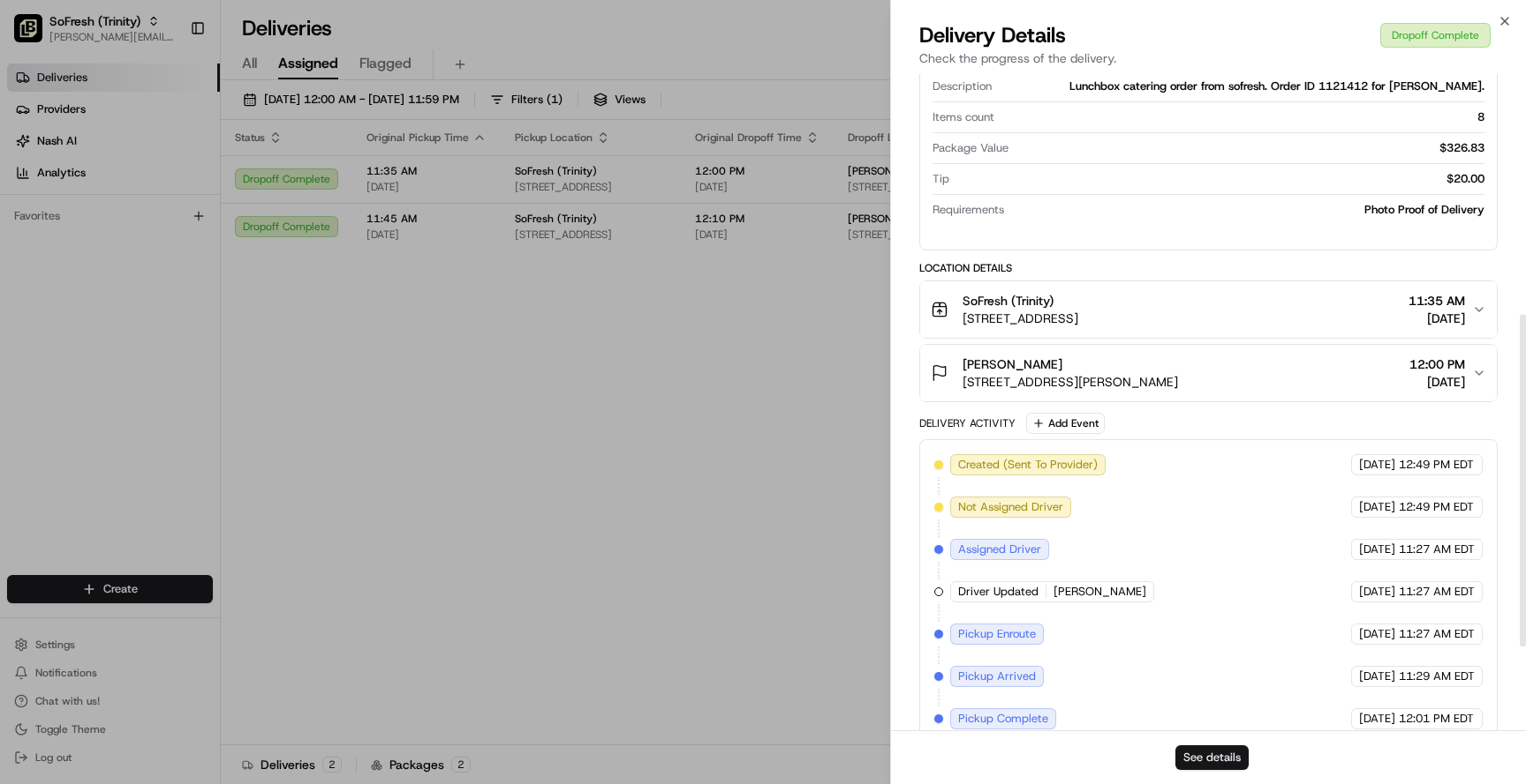
click at [1220, 755] on button "See details" at bounding box center [1212, 758] width 74 height 25
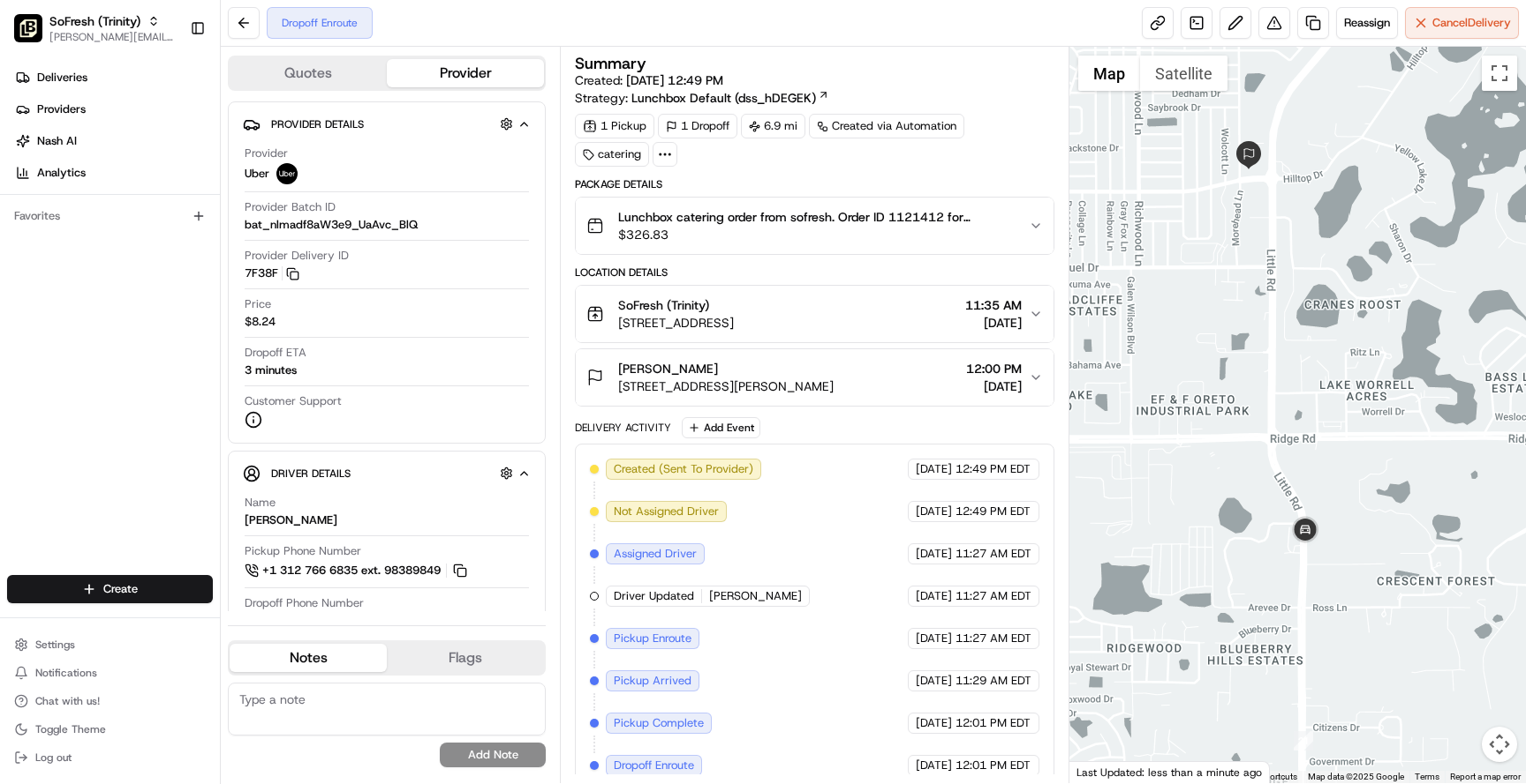
drag, startPoint x: 1246, startPoint y: 232, endPoint x: 1287, endPoint y: 396, distance: 169.0
click at [1287, 397] on div at bounding box center [1298, 415] width 457 height 737
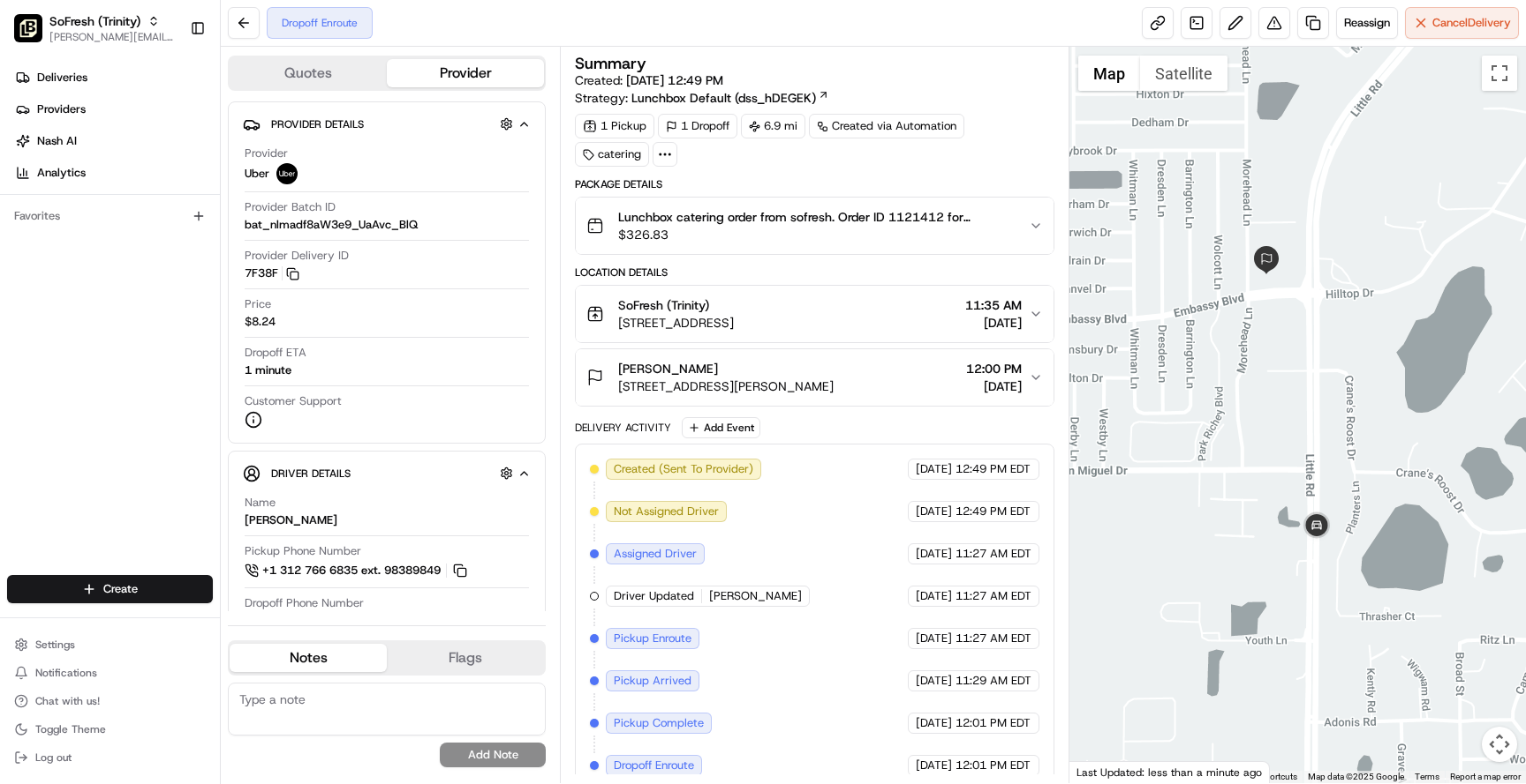
drag, startPoint x: 1270, startPoint y: 194, endPoint x: 1322, endPoint y: 400, distance: 212.5
click at [1322, 400] on div at bounding box center [1298, 415] width 457 height 737
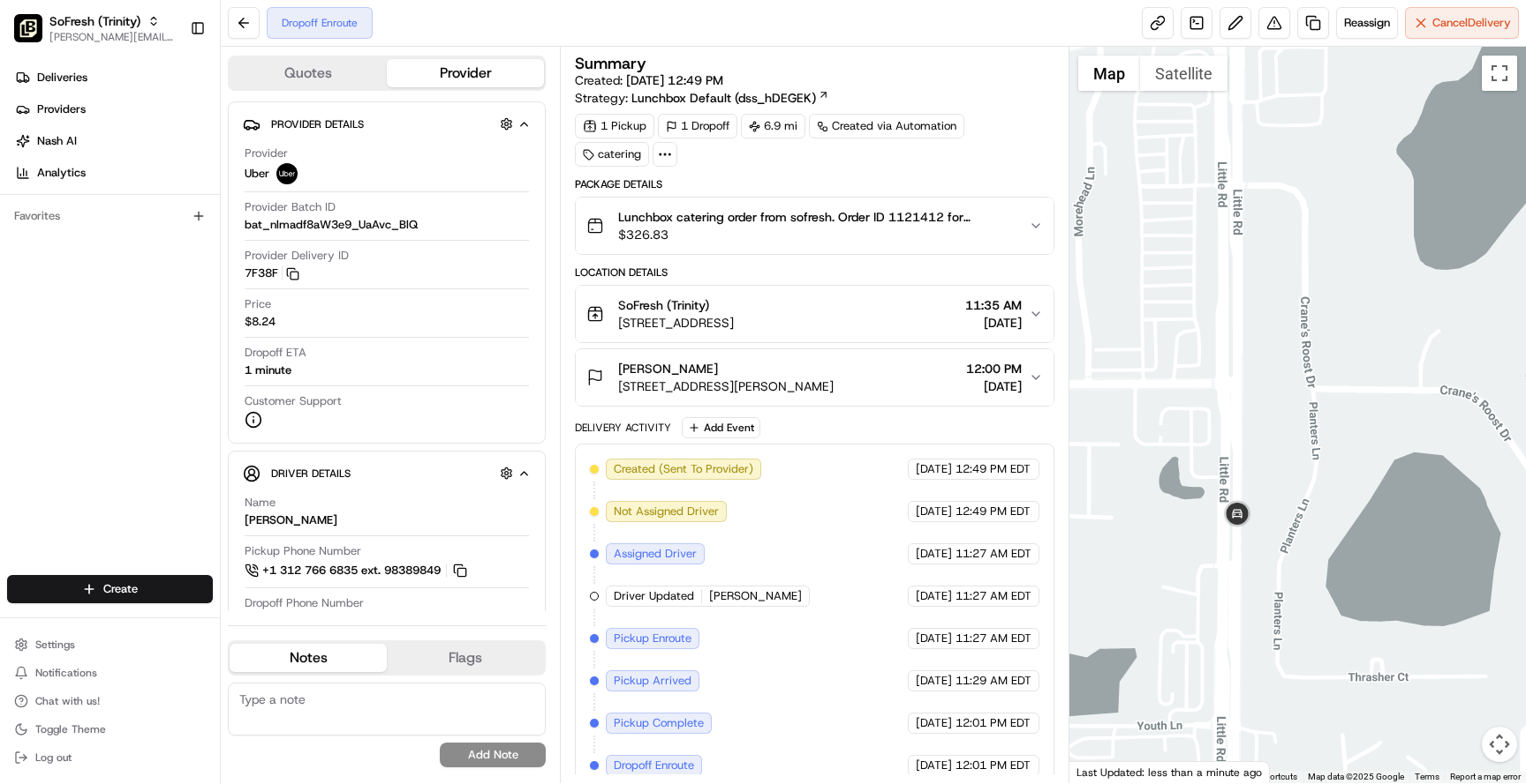
click at [898, 229] on span "$326.83" at bounding box center [816, 235] width 396 height 17
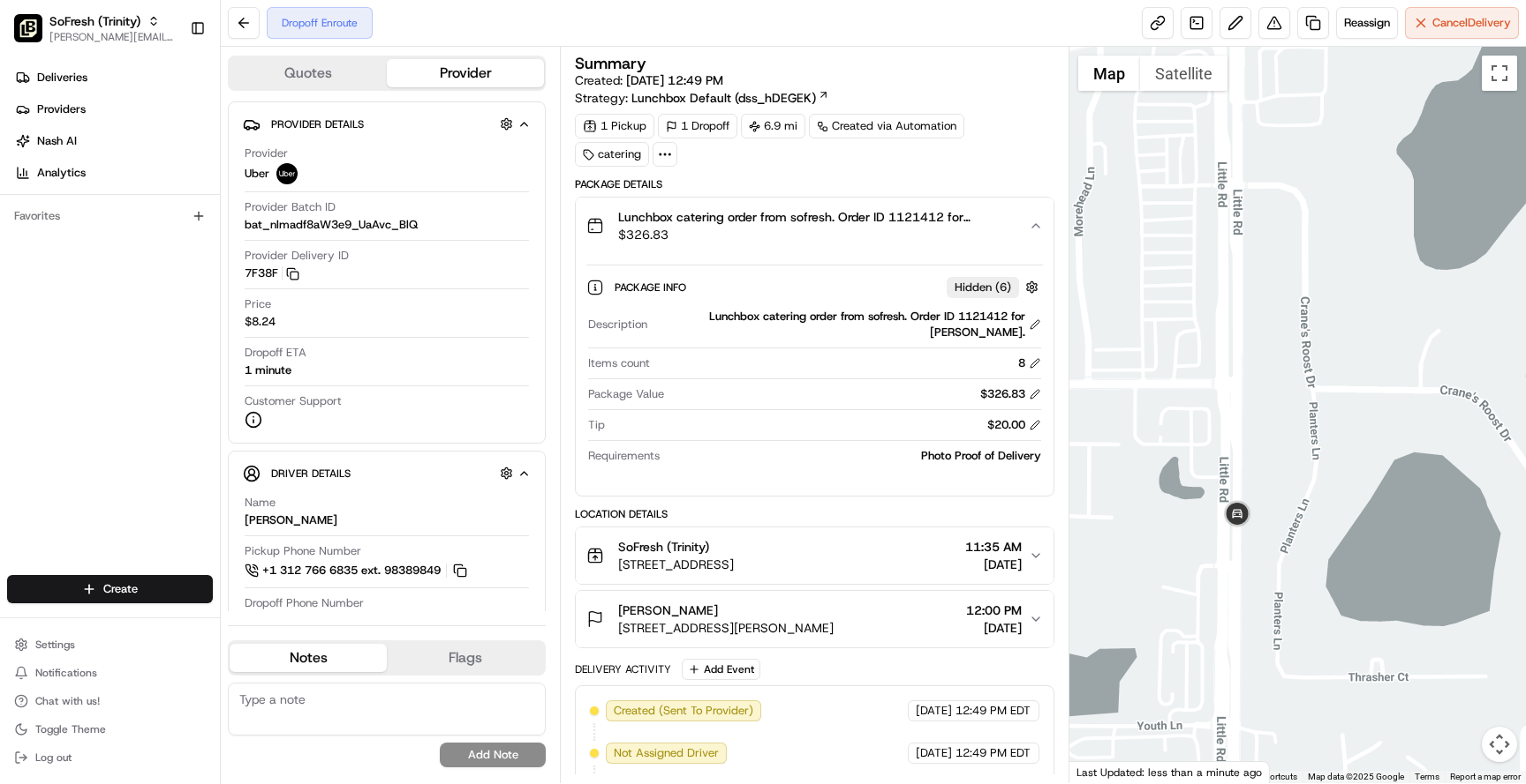
click at [905, 221] on span "Lunchbox catering order from sofresh. Order ID 1121412 for [PERSON_NAME]." at bounding box center [816, 217] width 396 height 17
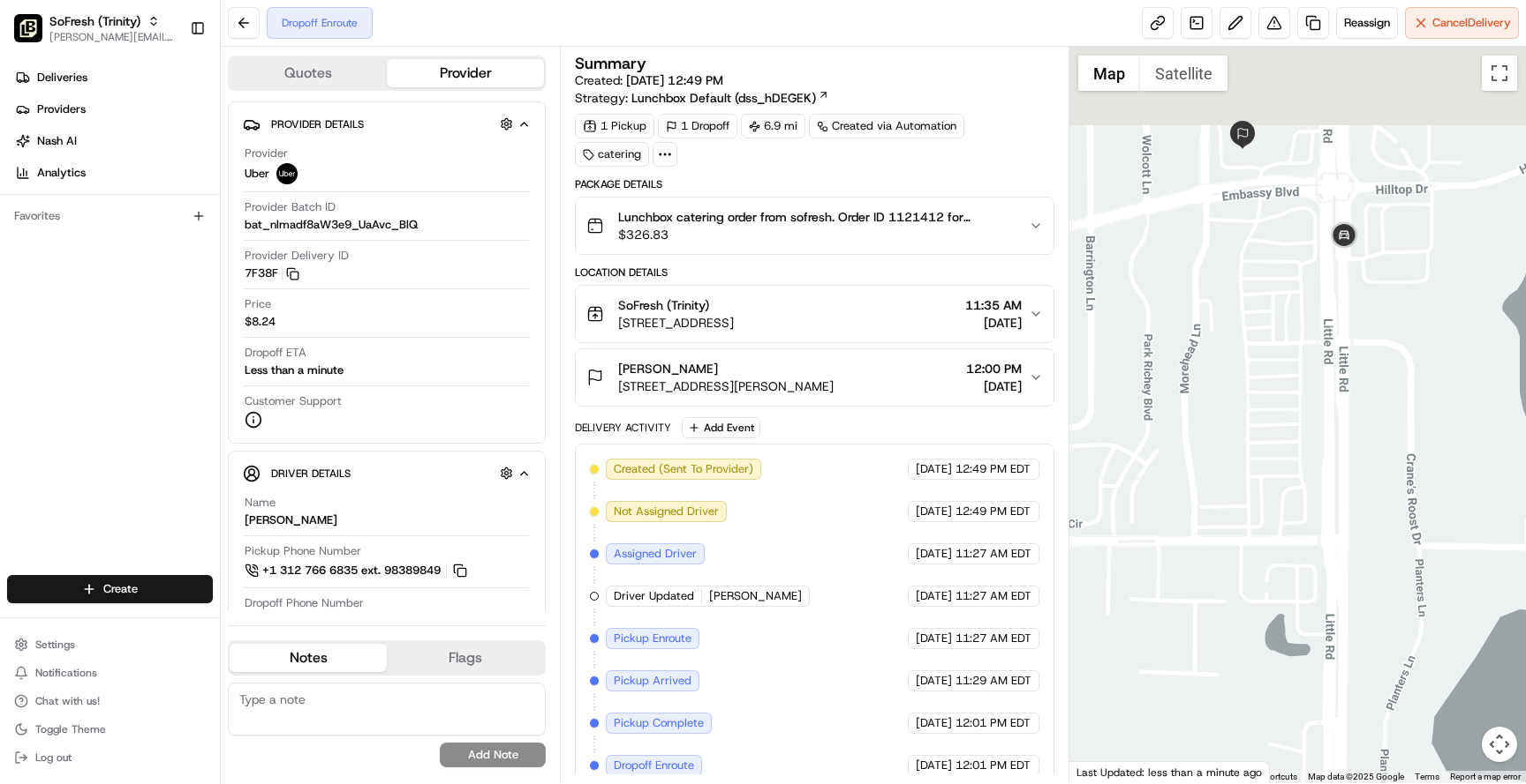
drag, startPoint x: 1201, startPoint y: 274, endPoint x: 1285, endPoint y: 432, distance: 178.9
click at [1285, 432] on div at bounding box center [1298, 415] width 457 height 737
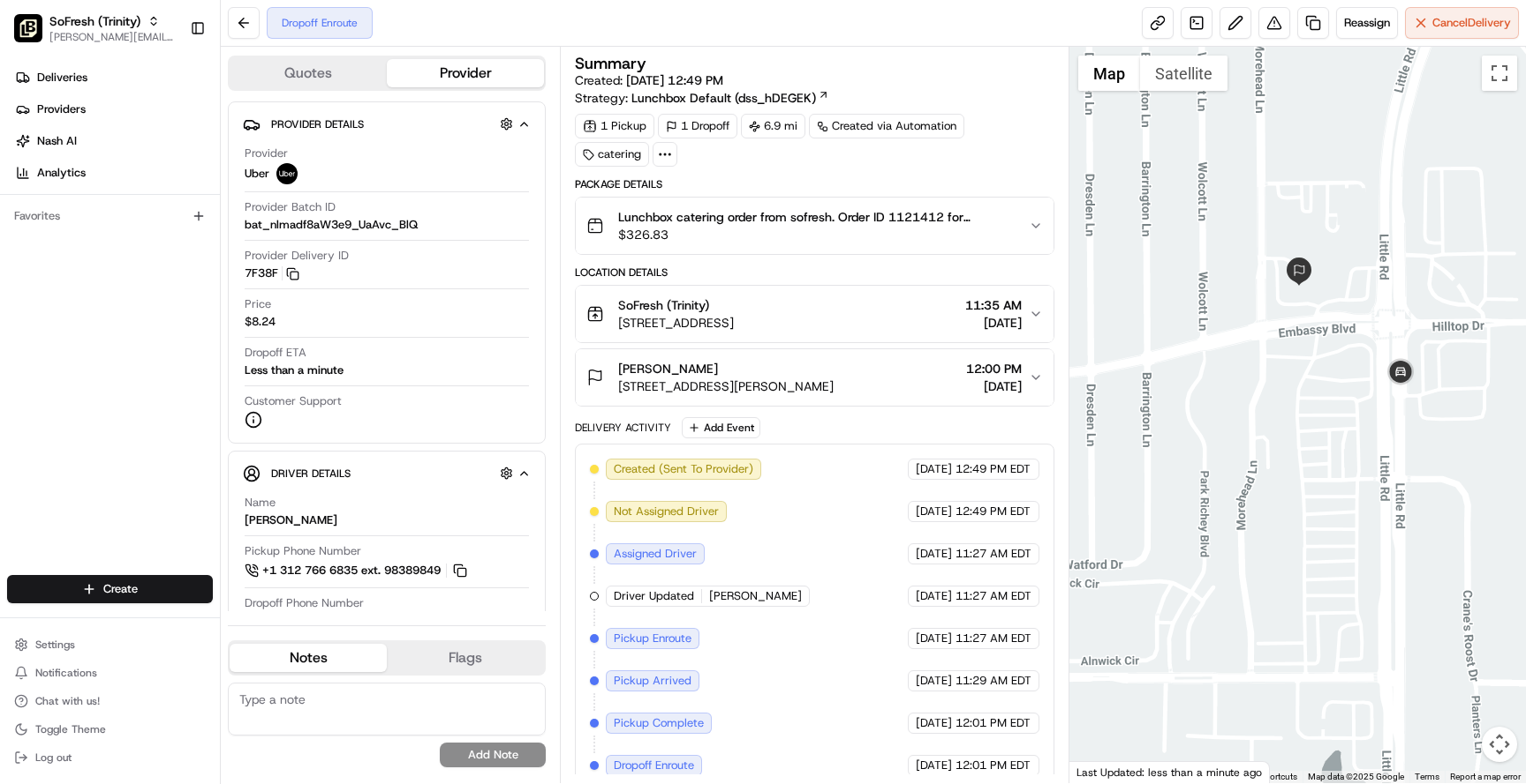
drag, startPoint x: 1203, startPoint y: 328, endPoint x: 1239, endPoint y: 379, distance: 62.4
click at [1239, 379] on div at bounding box center [1298, 415] width 457 height 737
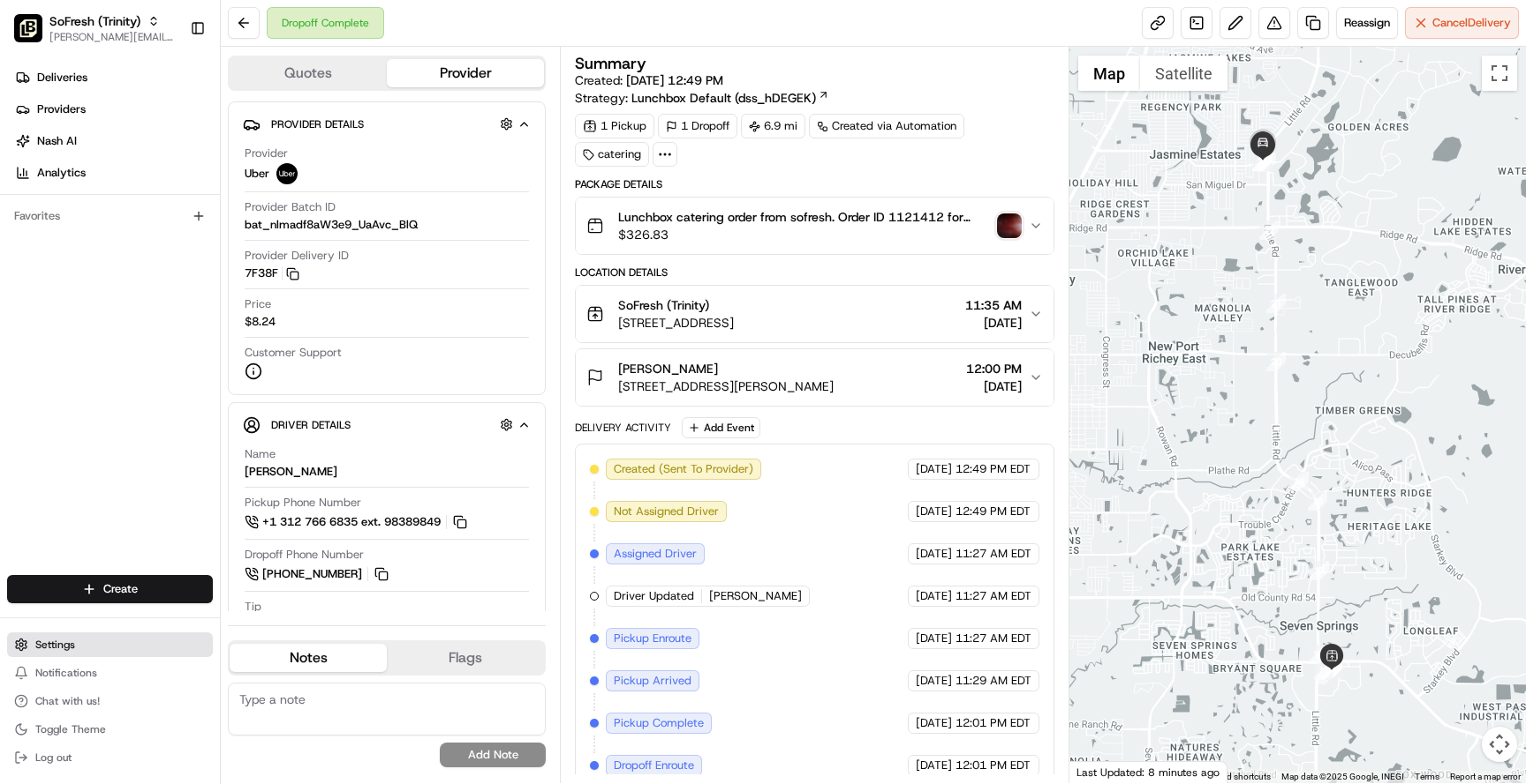
click at [103, 646] on button "Settings" at bounding box center [109, 645] width 205 height 25
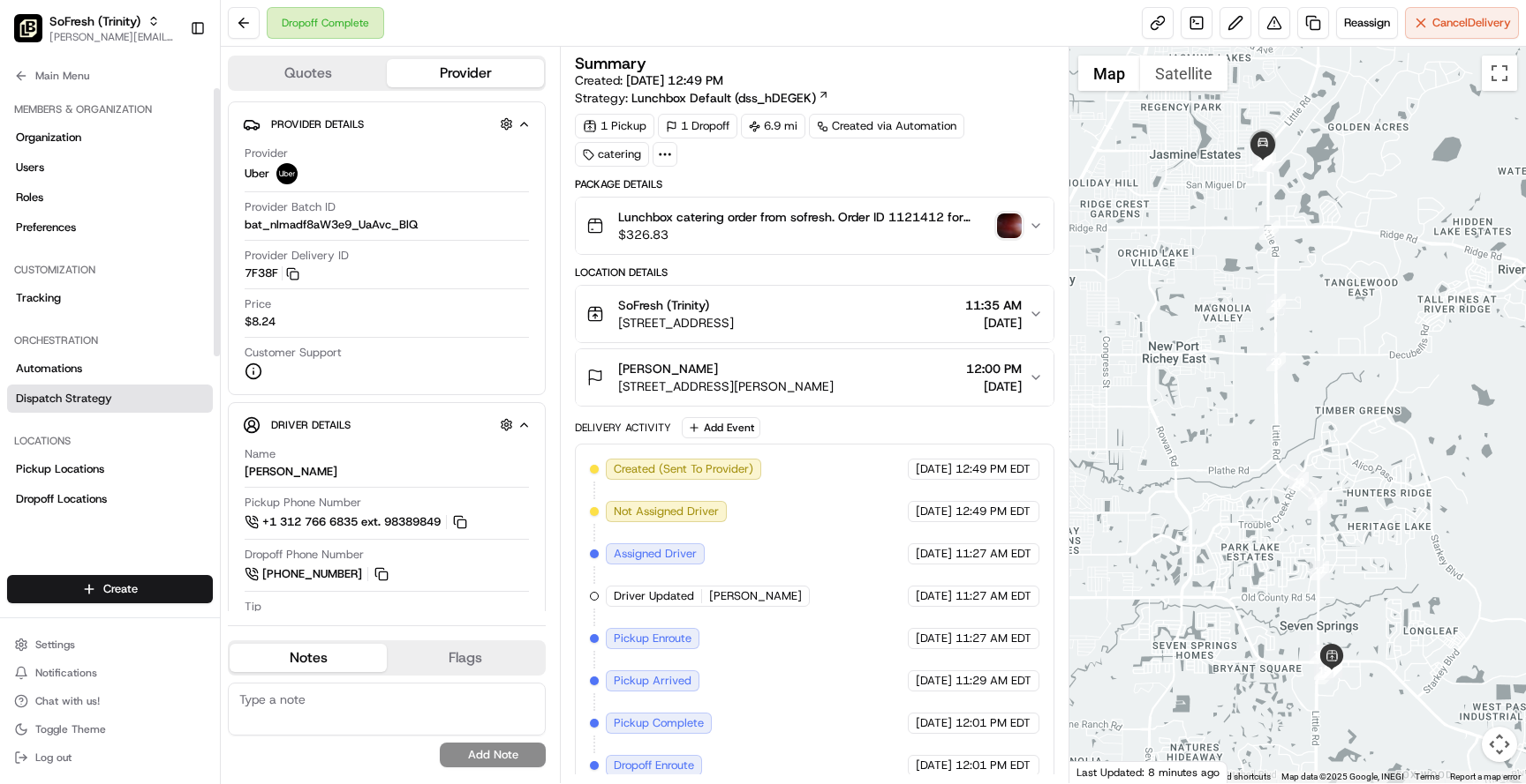
click at [109, 400] on span "Dispatch Strategy" at bounding box center [64, 398] width 97 height 16
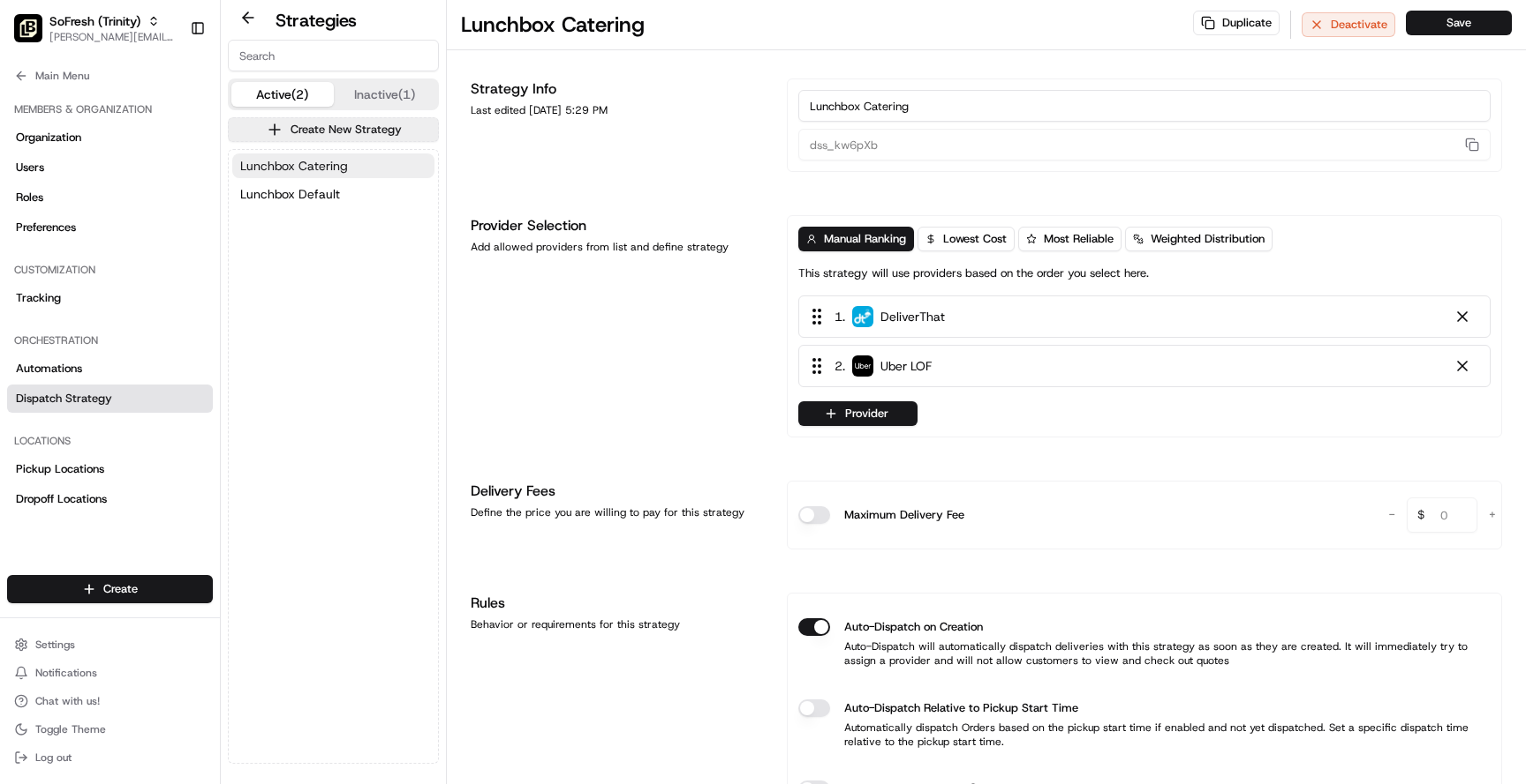
click at [342, 169] on span "Lunchbox Catering" at bounding box center [293, 165] width 108 height 17
click at [353, 196] on button "Lunchbox Default" at bounding box center [333, 194] width 203 height 25
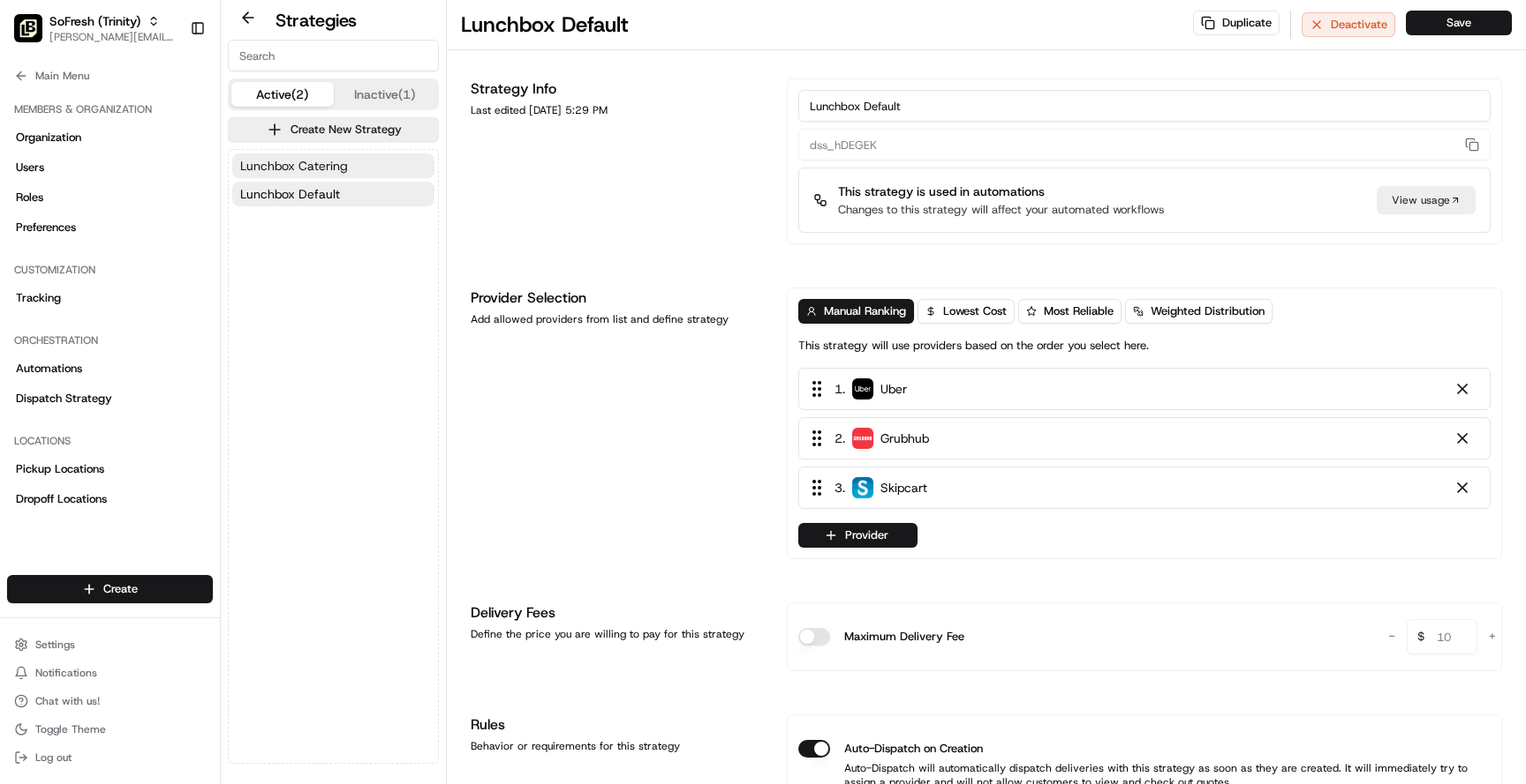
click at [352, 168] on button "Lunchbox Catering" at bounding box center [333, 166] width 203 height 25
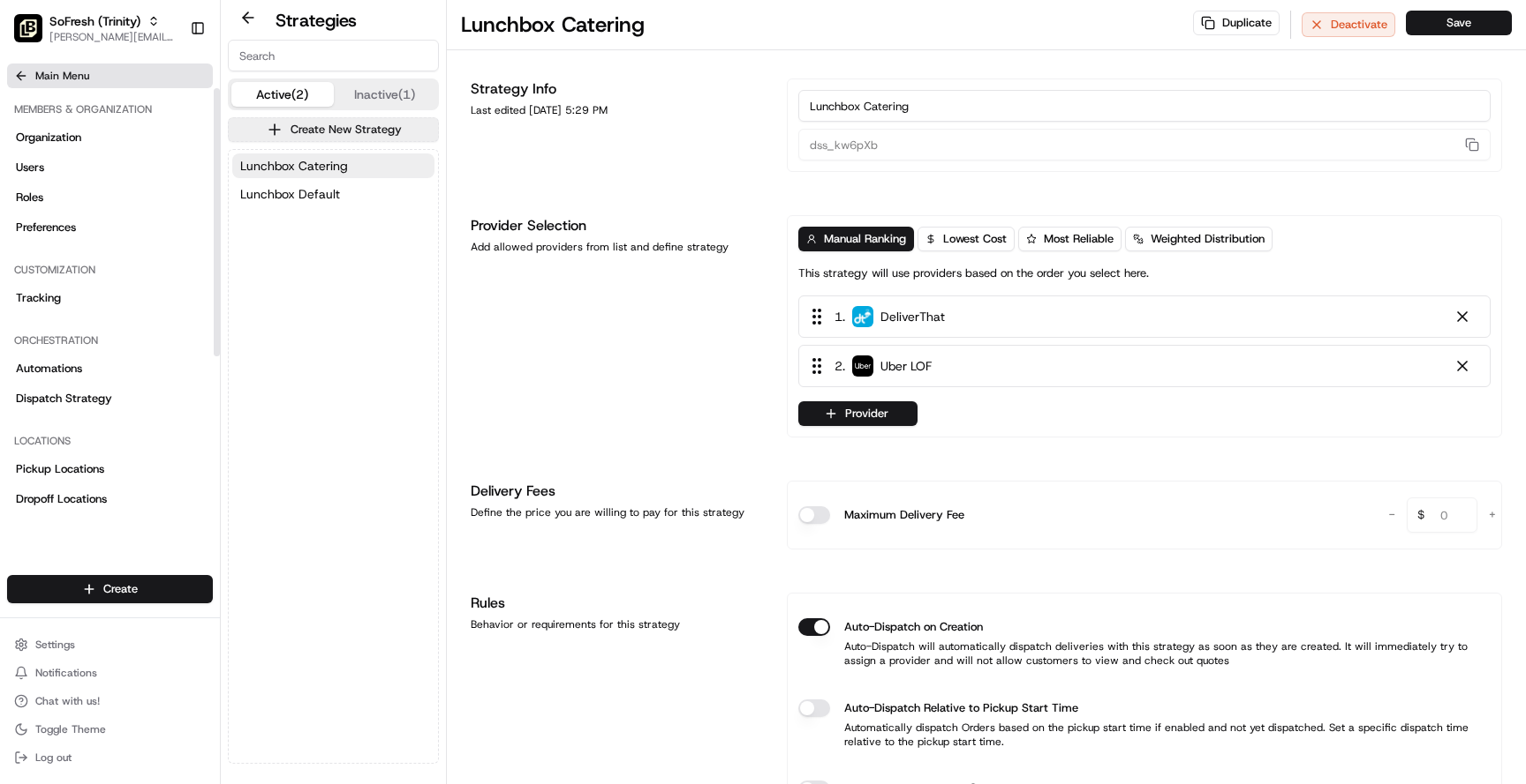
click at [70, 81] on span "Main Menu" at bounding box center [62, 75] width 54 height 14
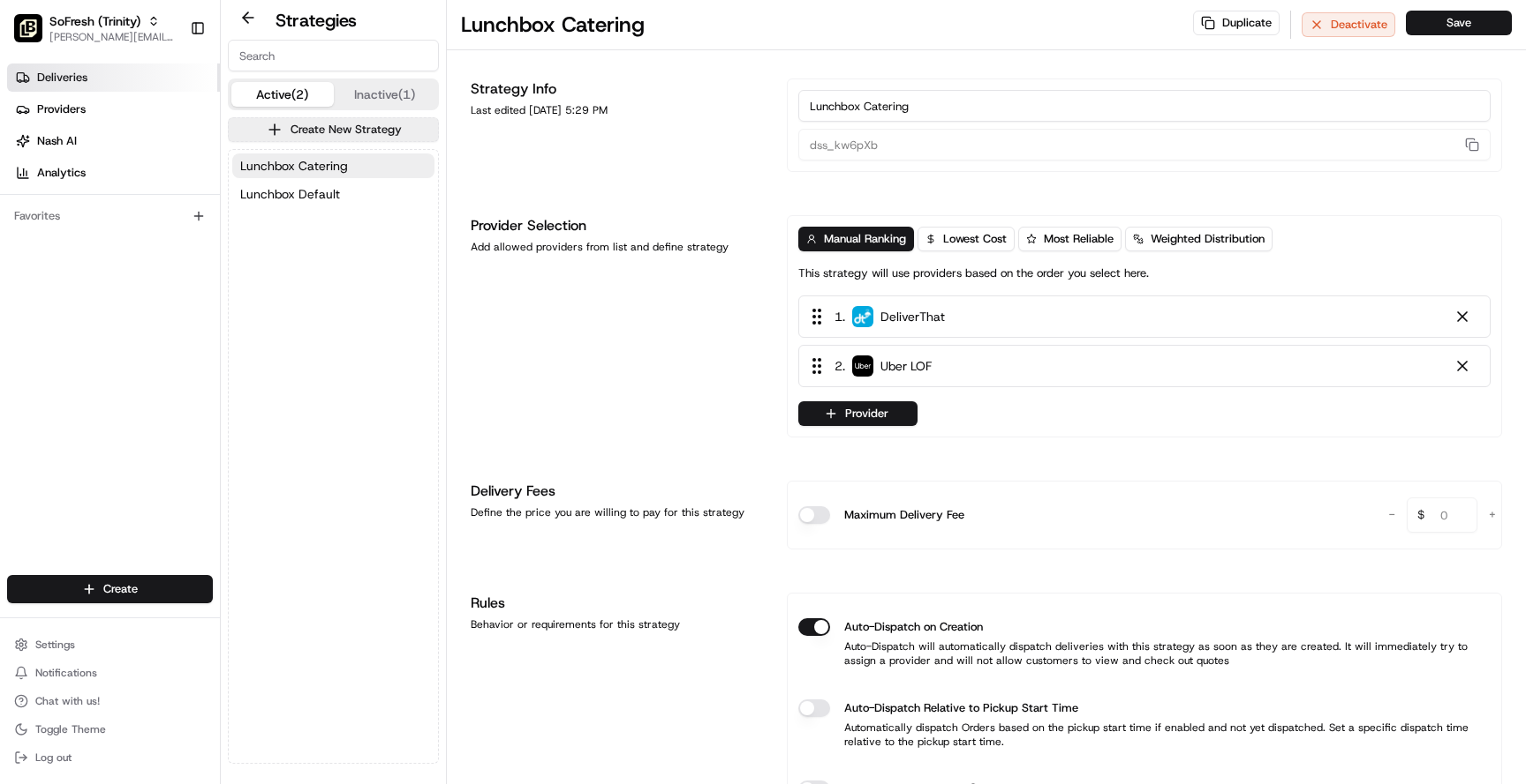
click at [106, 77] on link "Deliveries" at bounding box center [113, 78] width 213 height 29
